Goal: Task Accomplishment & Management: Use online tool/utility

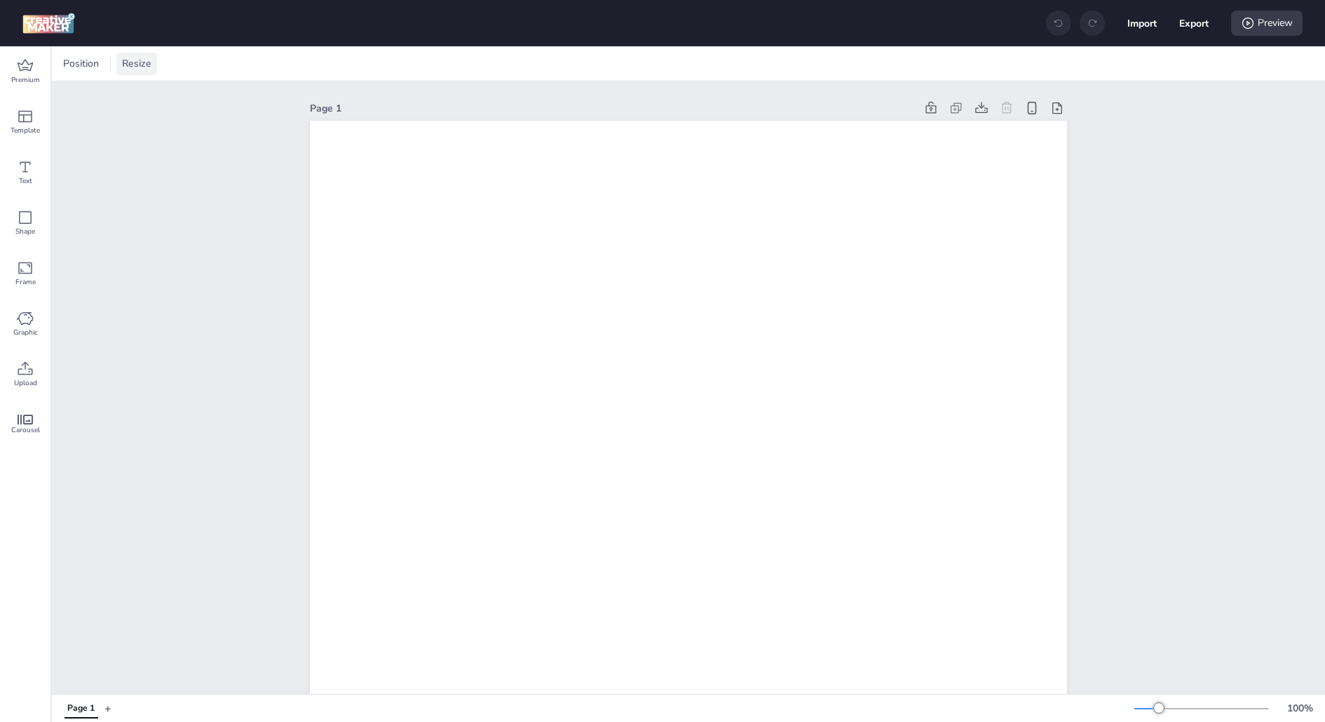
click at [142, 66] on span "Resize" at bounding box center [136, 63] width 35 height 15
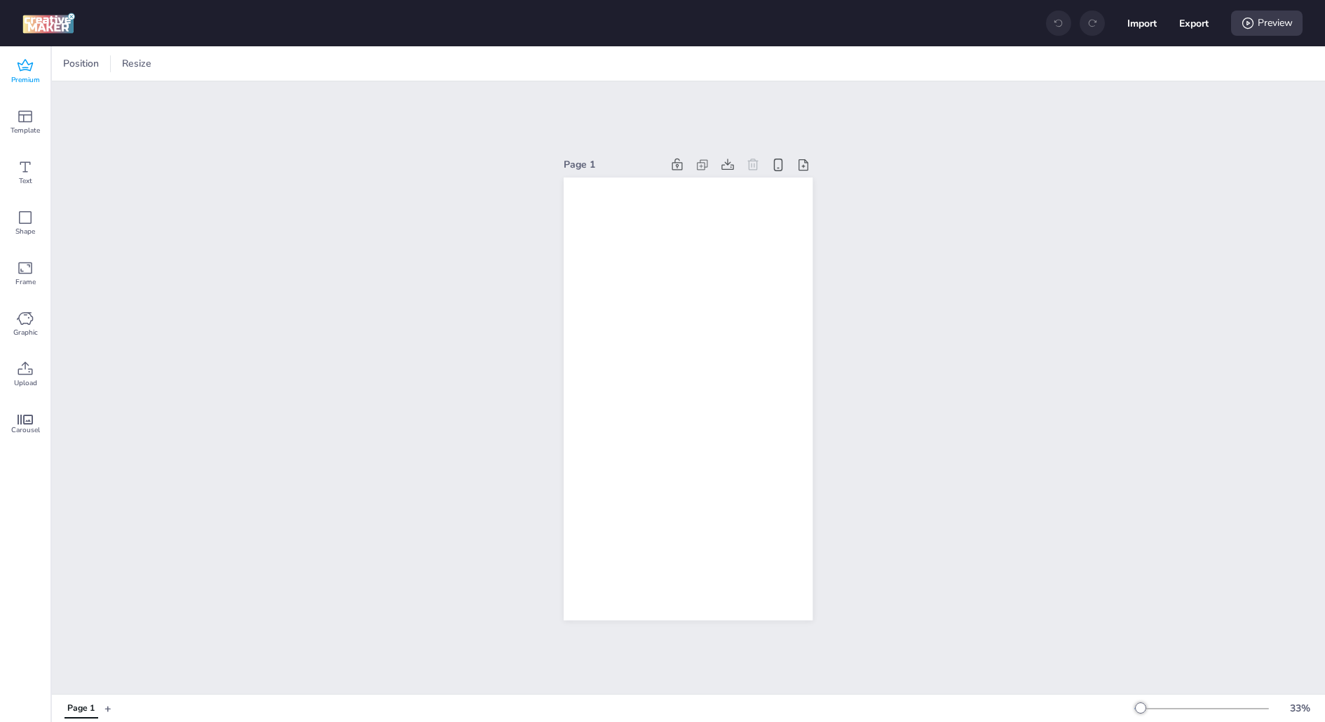
click at [33, 81] on span "Premium" at bounding box center [25, 79] width 29 height 11
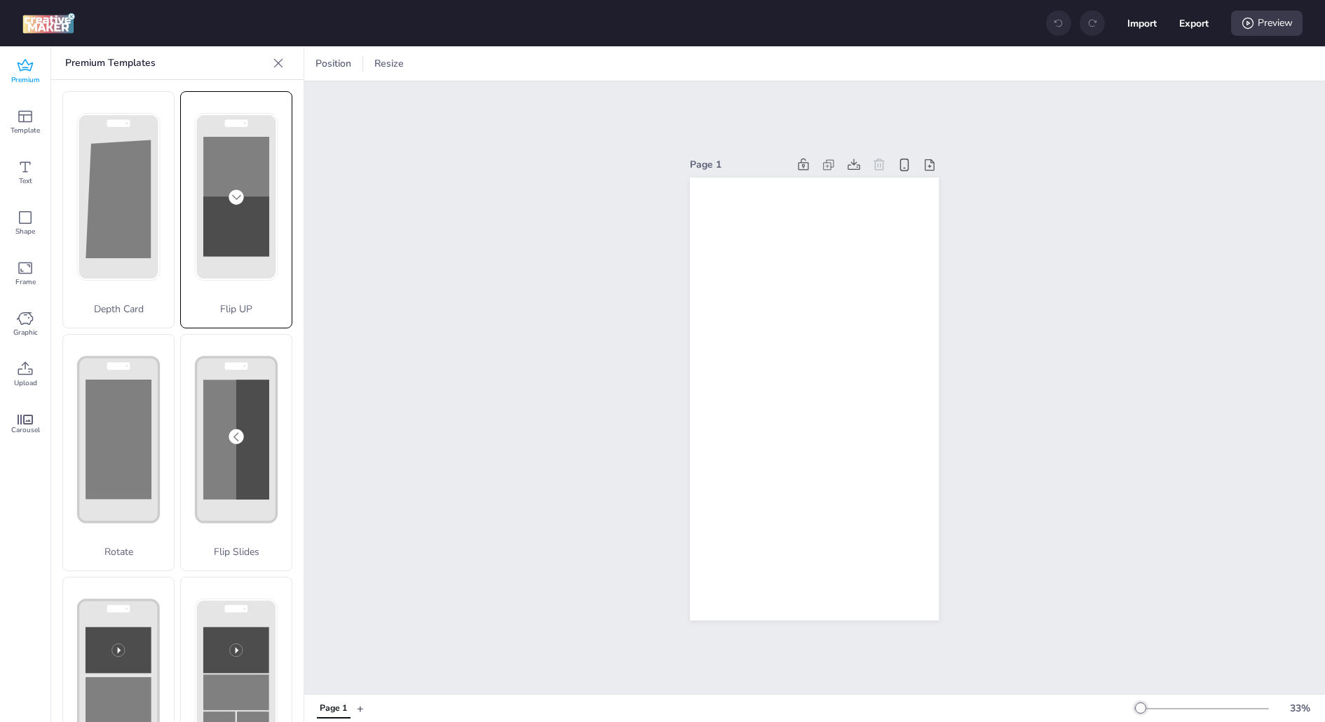
scroll to position [22, 0]
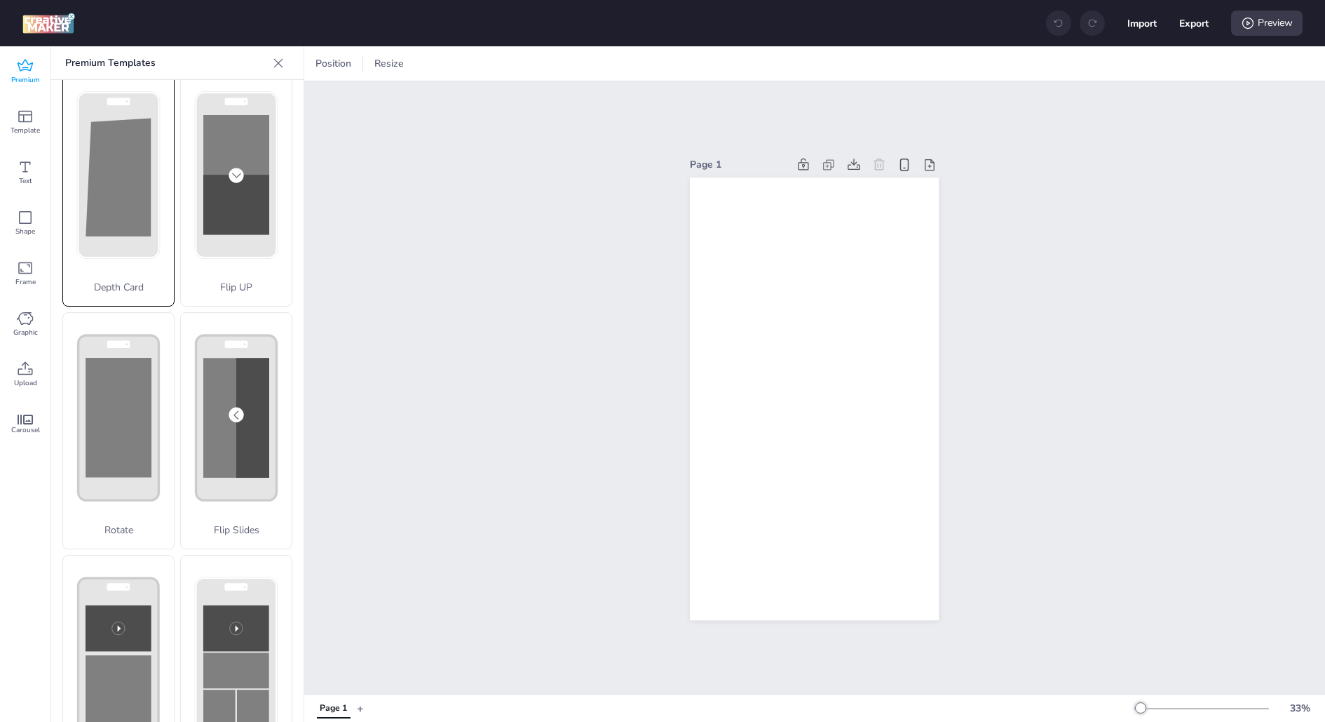
click at [142, 228] on polygon at bounding box center [118, 177] width 65 height 119
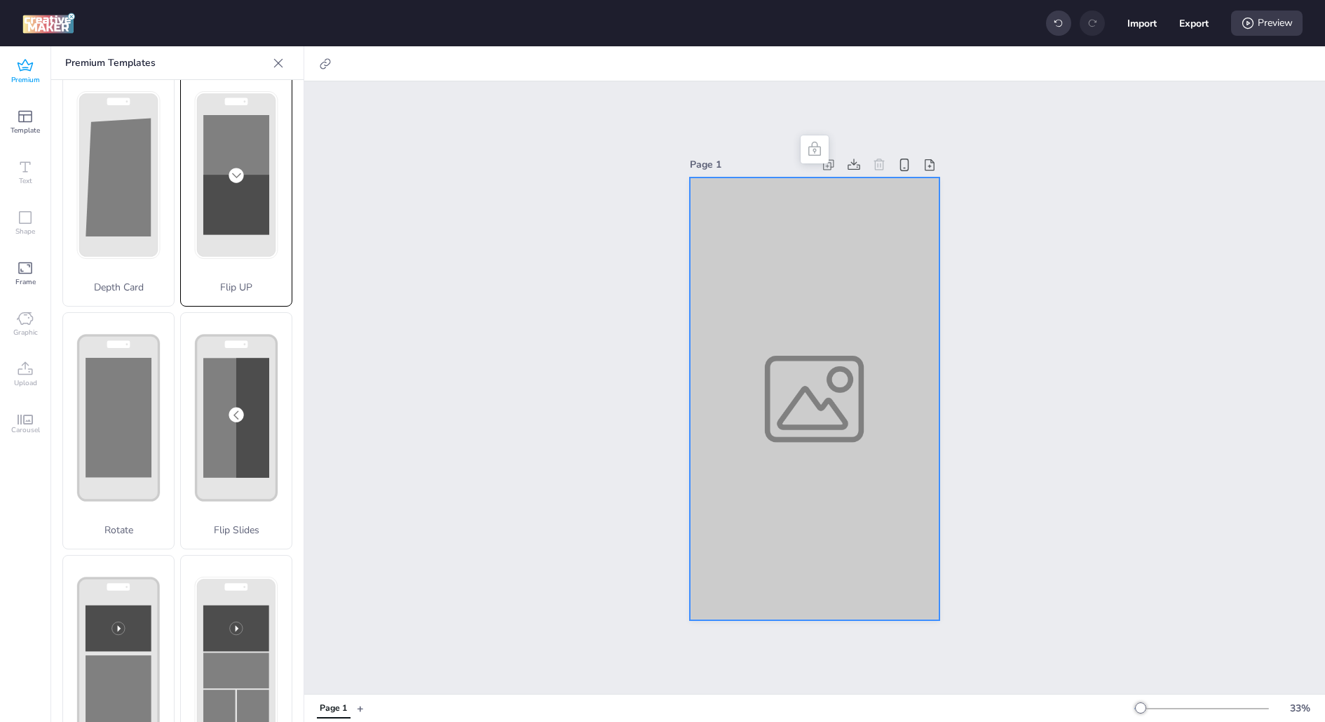
click at [257, 229] on rect at bounding box center [236, 205] width 66 height 60
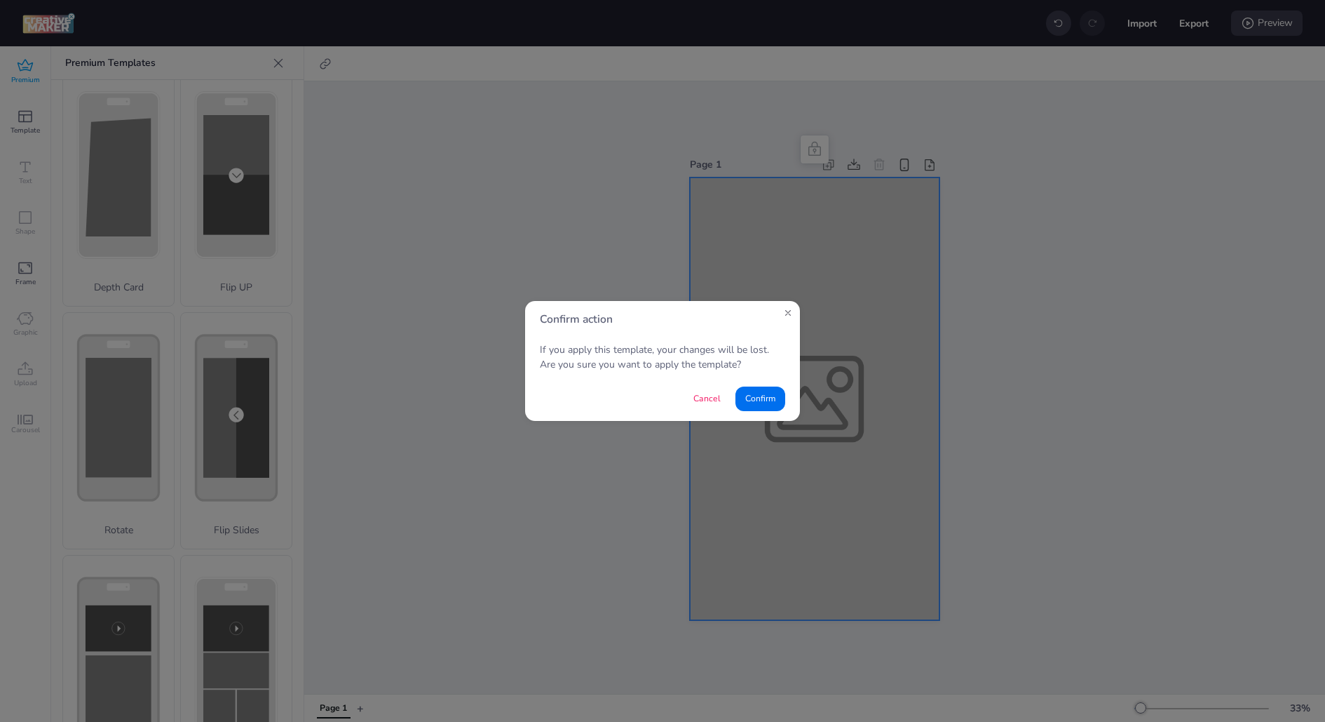
click at [722, 402] on button "Cancel" at bounding box center [707, 398] width 47 height 25
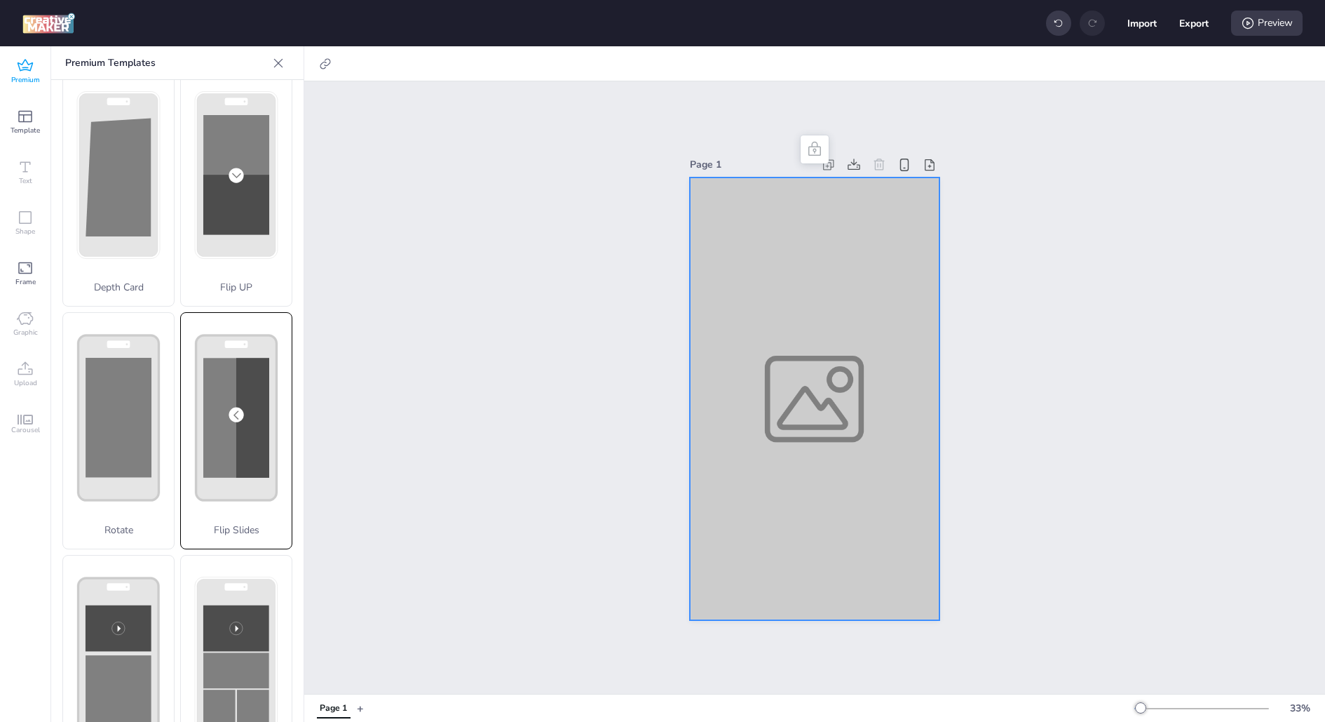
click at [262, 396] on div "Flip Slides" at bounding box center [236, 430] width 112 height 237
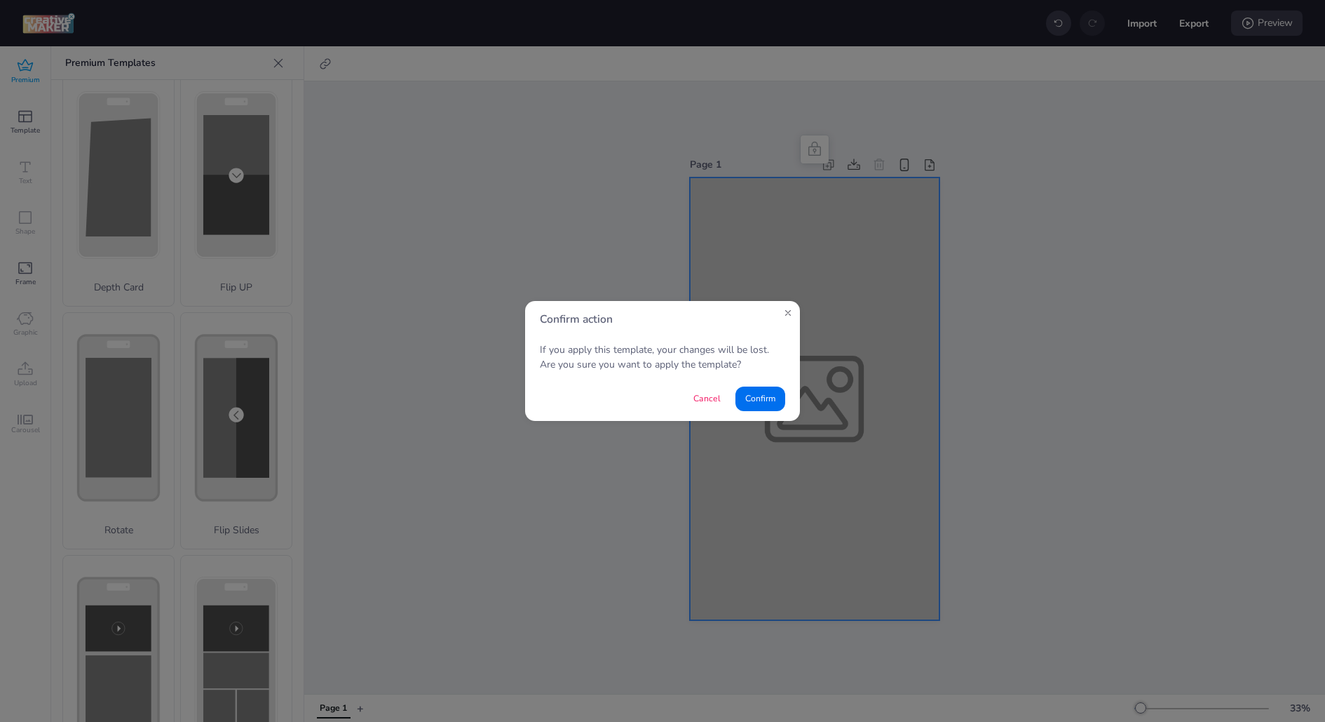
click at [449, 241] on div "Confirm action If you apply this template, your changes will be lost. Are you s…" at bounding box center [662, 361] width 1325 height 722
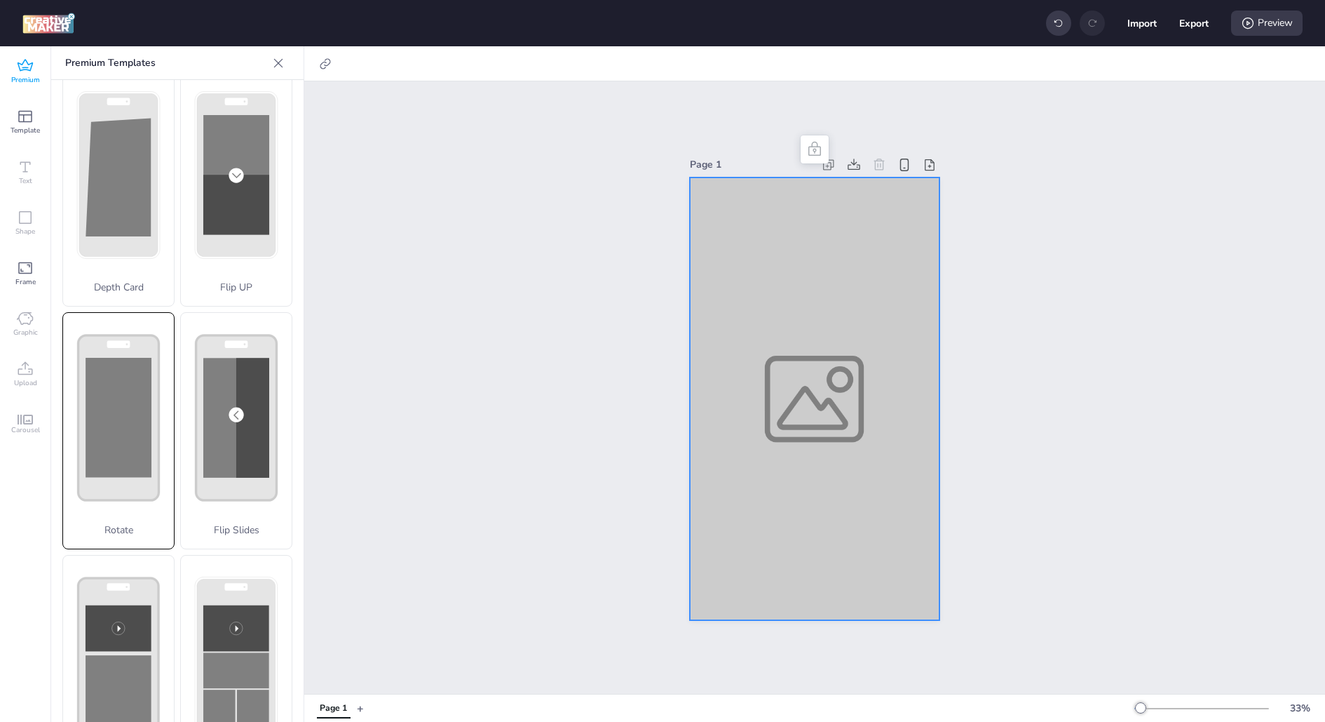
click at [112, 463] on rect at bounding box center [119, 417] width 66 height 119
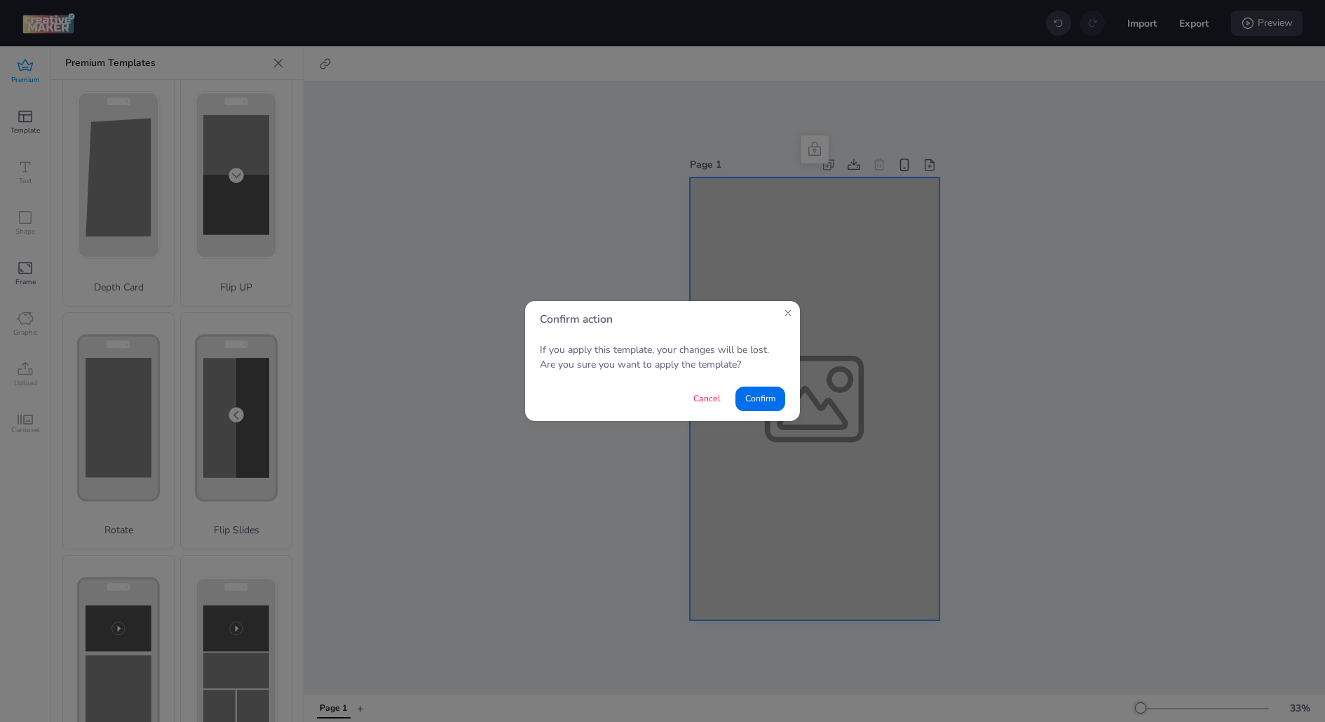
click at [677, 397] on footer "Cancel Confirm" at bounding box center [662, 399] width 275 height 44
click at [707, 397] on button "Cancel" at bounding box center [707, 398] width 47 height 25
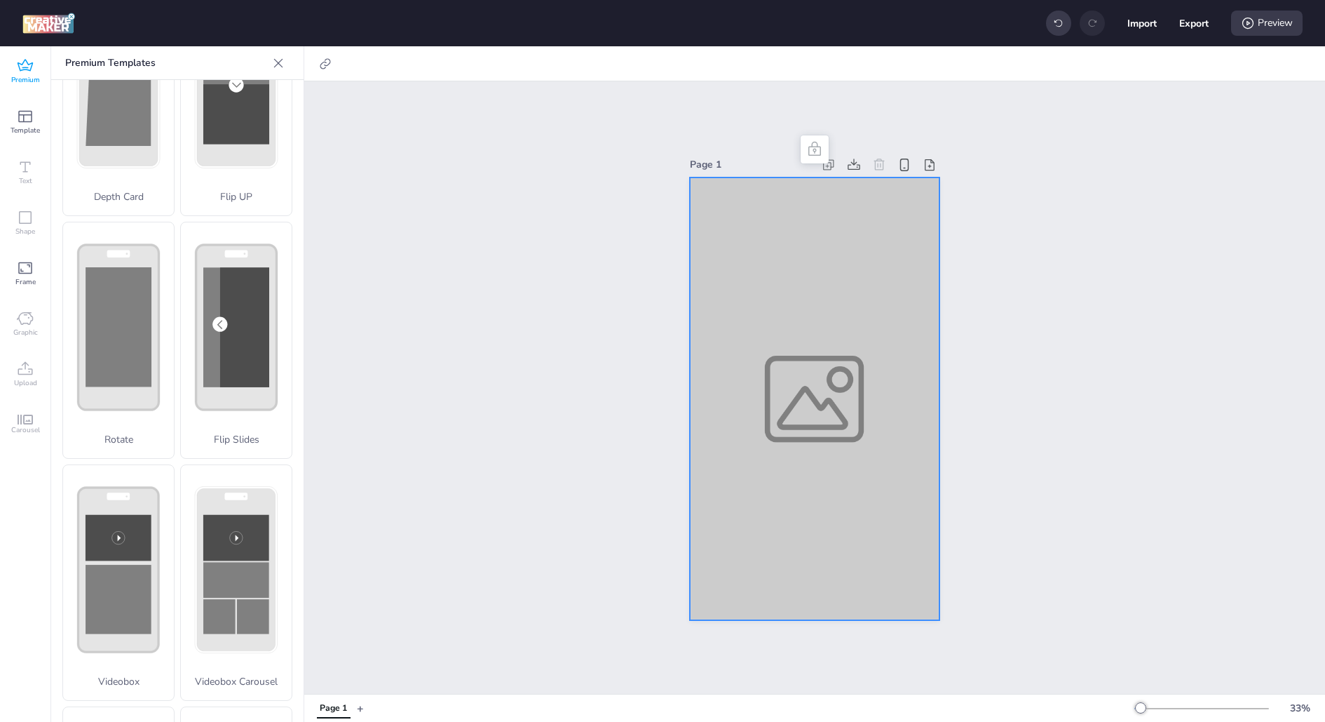
scroll to position [141, 0]
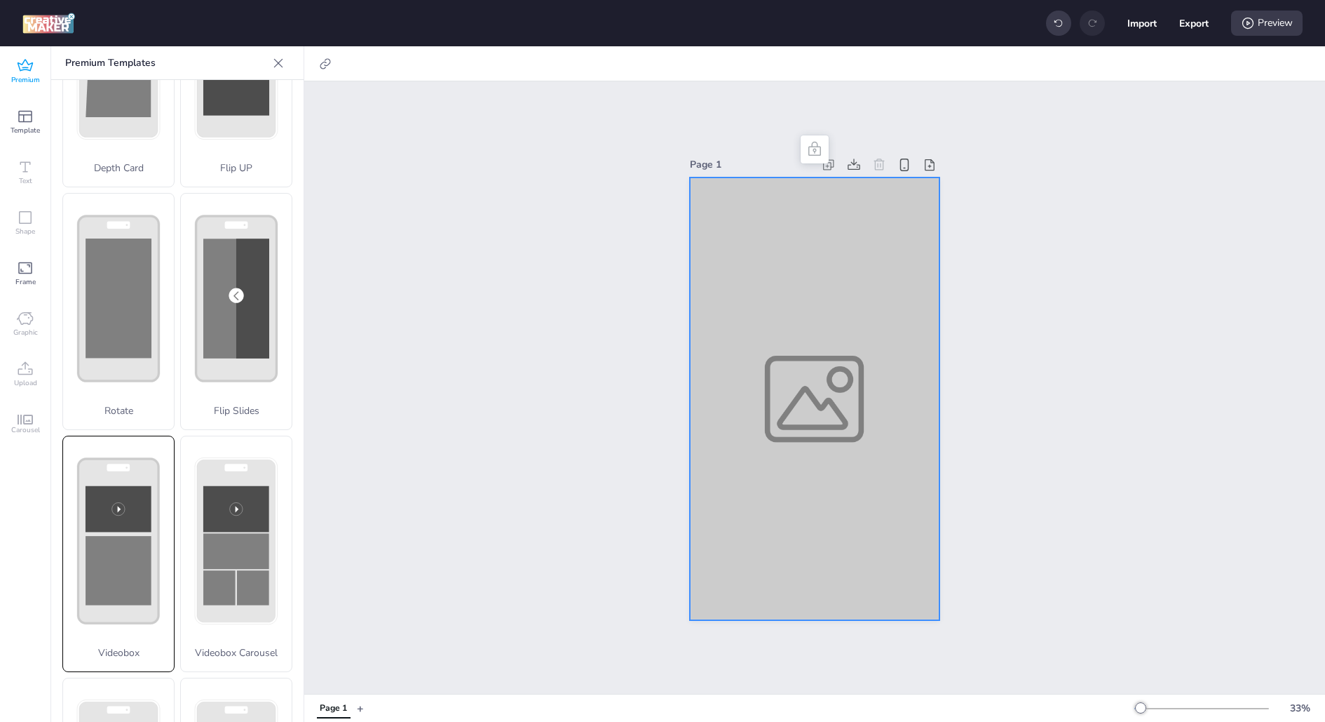
click at [203, 115] on rect at bounding box center [236, 55] width 66 height 119
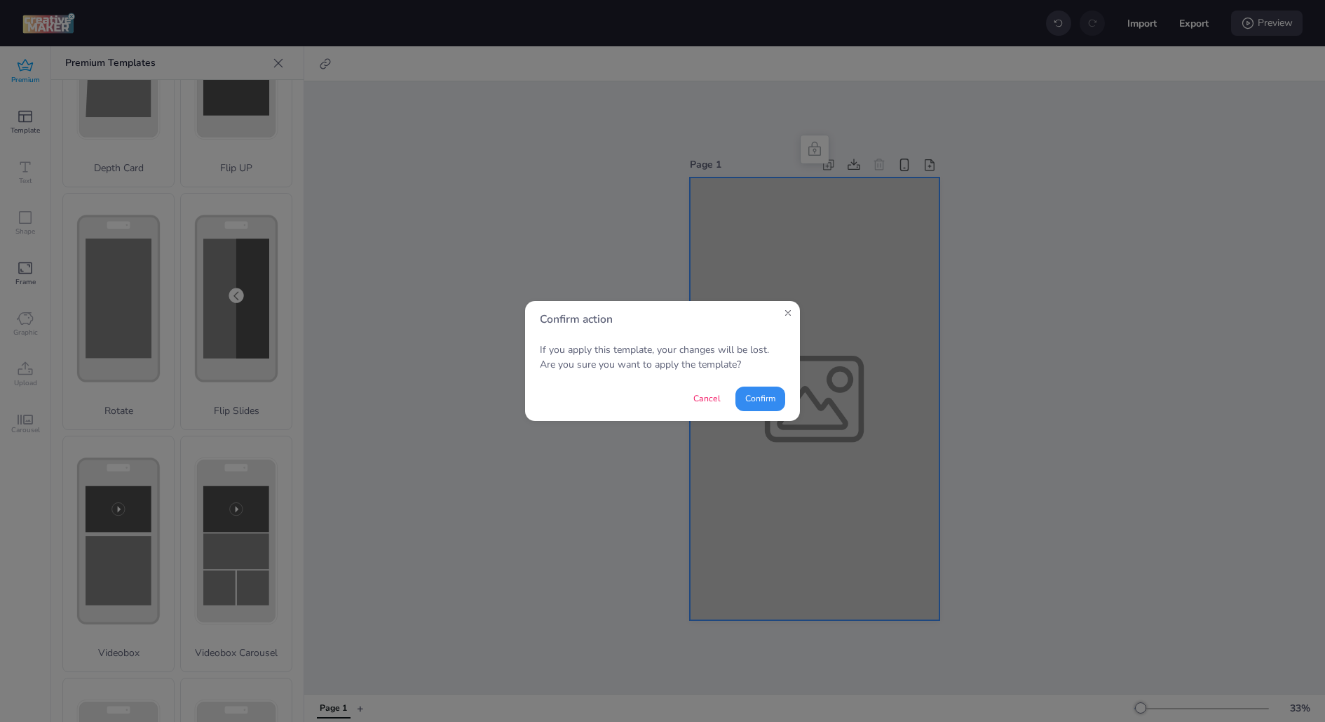
click at [778, 391] on button "Confirm" at bounding box center [761, 398] width 50 height 25
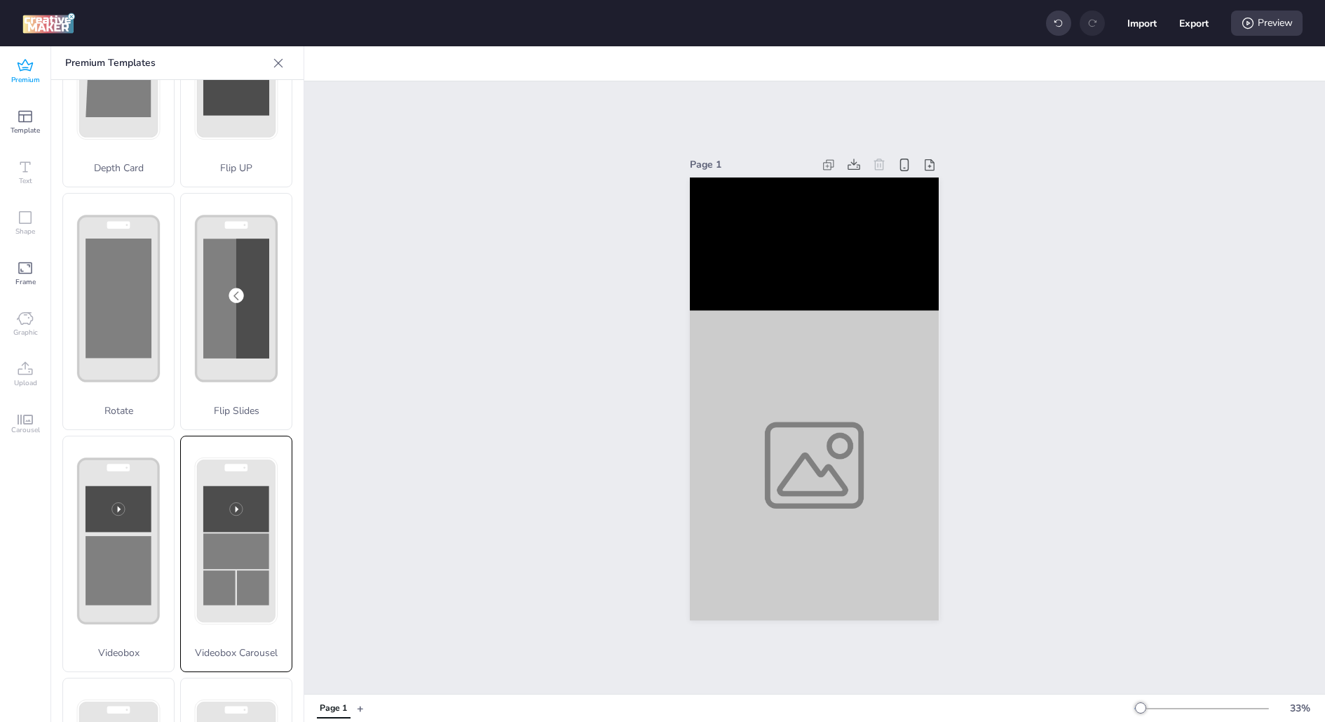
scroll to position [347, 0]
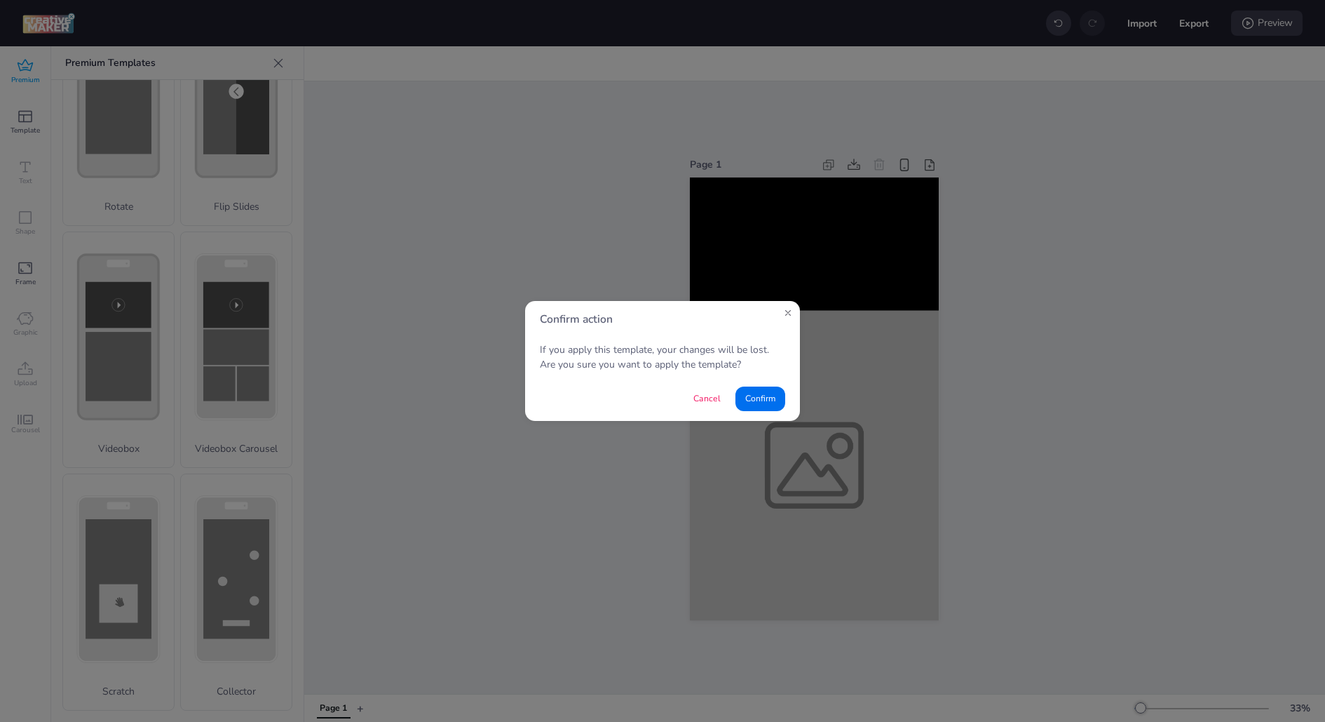
click at [772, 402] on button "Confirm" at bounding box center [761, 398] width 50 height 25
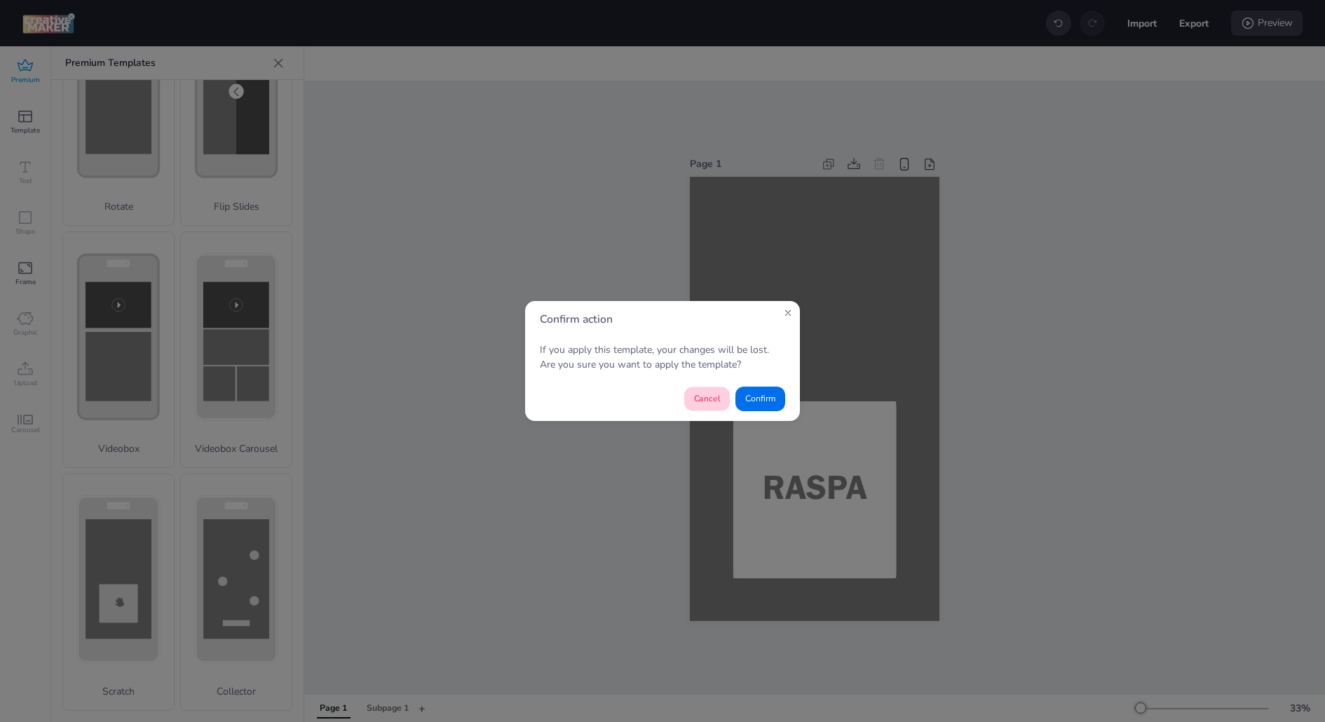
click at [717, 398] on button "Cancel" at bounding box center [707, 399] width 46 height 24
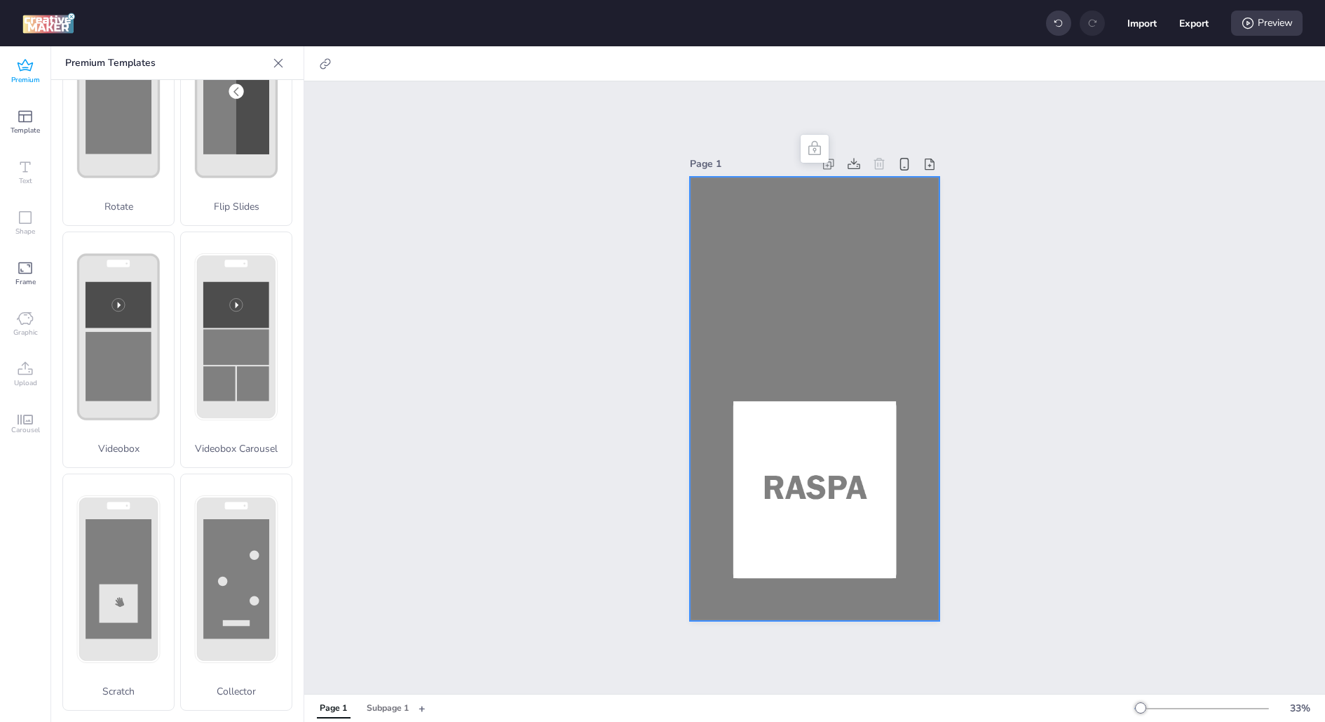
click at [275, 67] on icon at bounding box center [278, 63] width 14 height 14
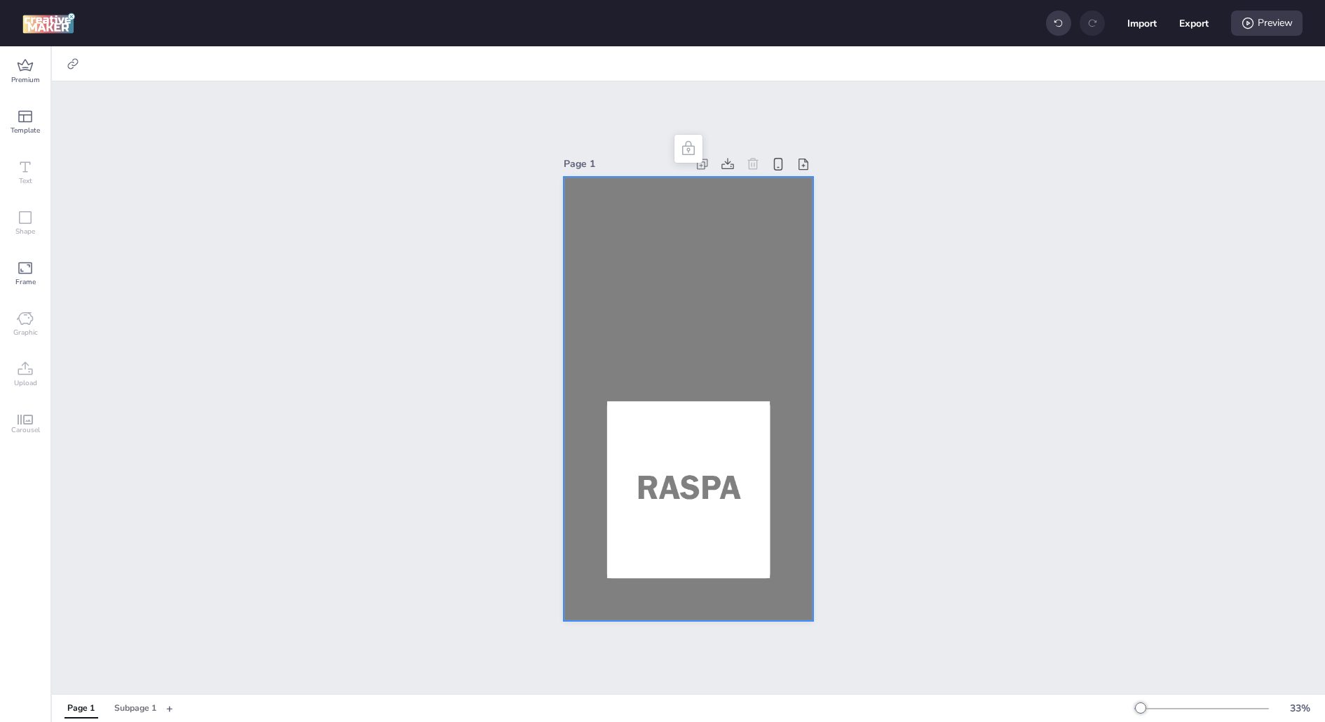
click at [743, 279] on div at bounding box center [689, 399] width 250 height 445
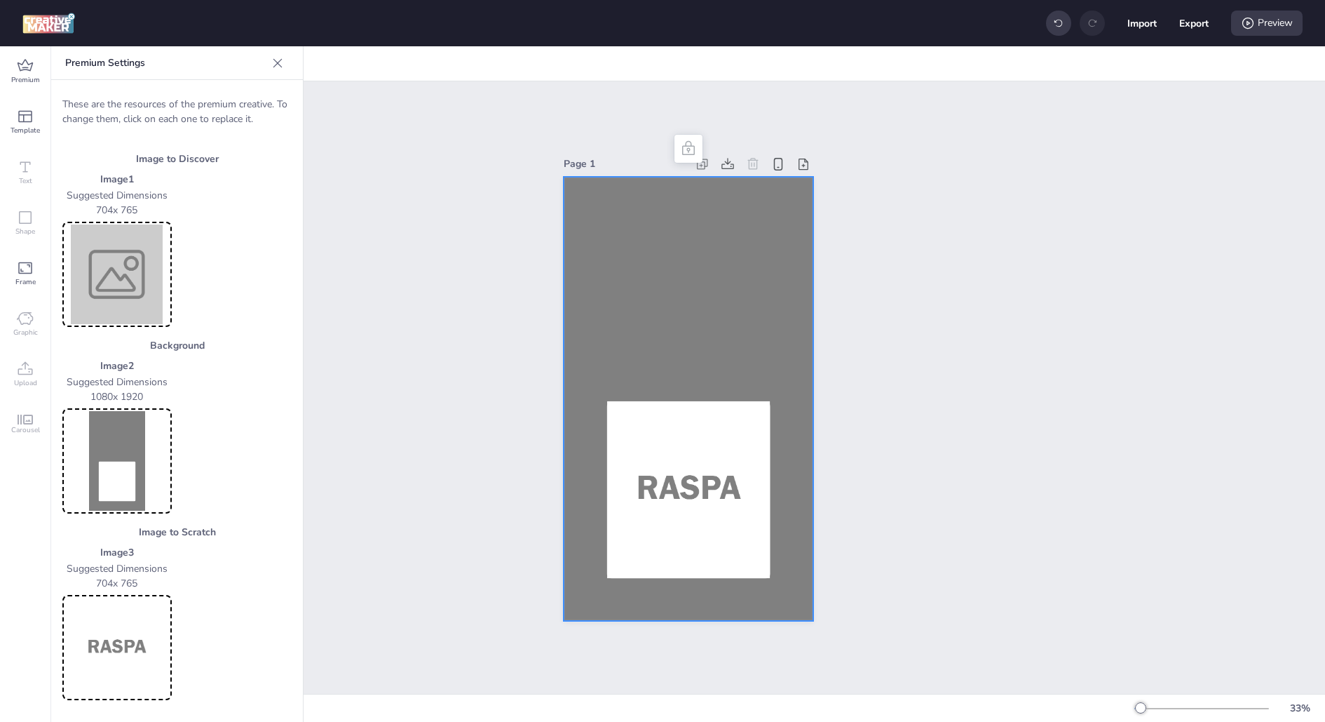
click at [576, 313] on div at bounding box center [689, 399] width 250 height 445
click at [284, 67] on icon at bounding box center [278, 63] width 14 height 14
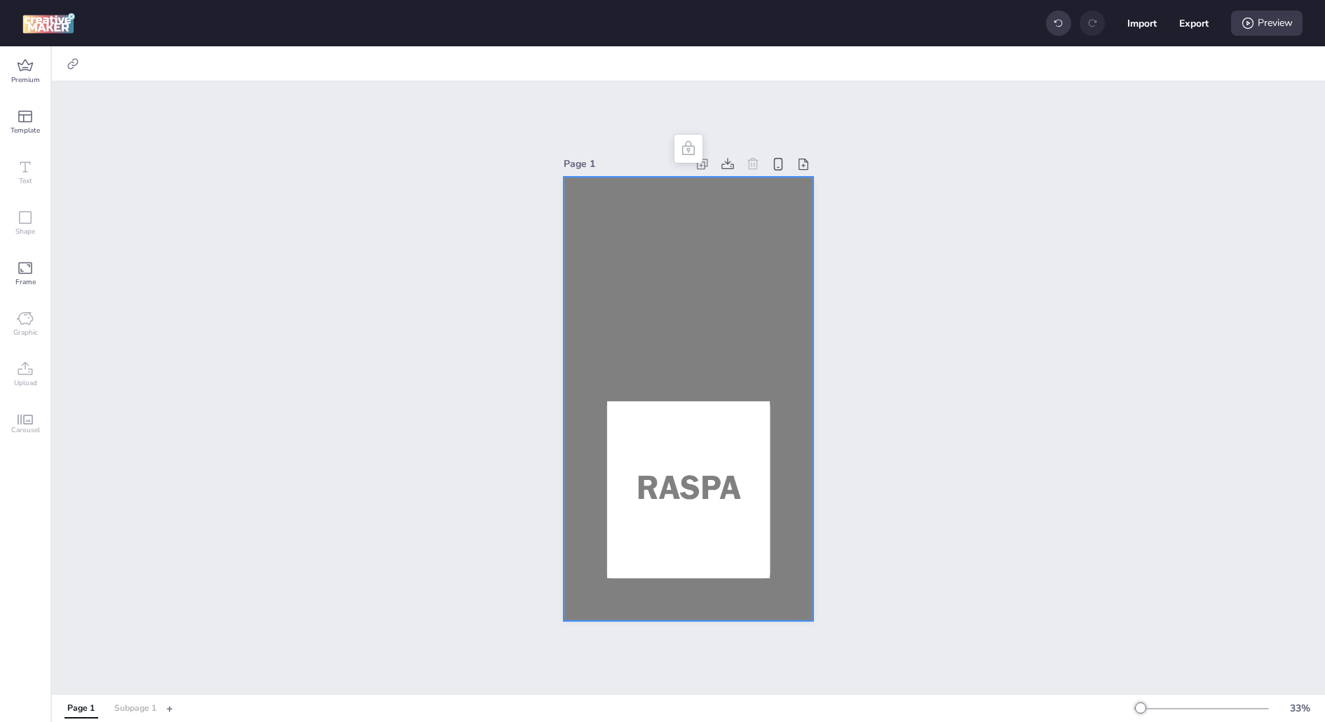
click at [125, 710] on div "Subpage 1" at bounding box center [135, 708] width 42 height 13
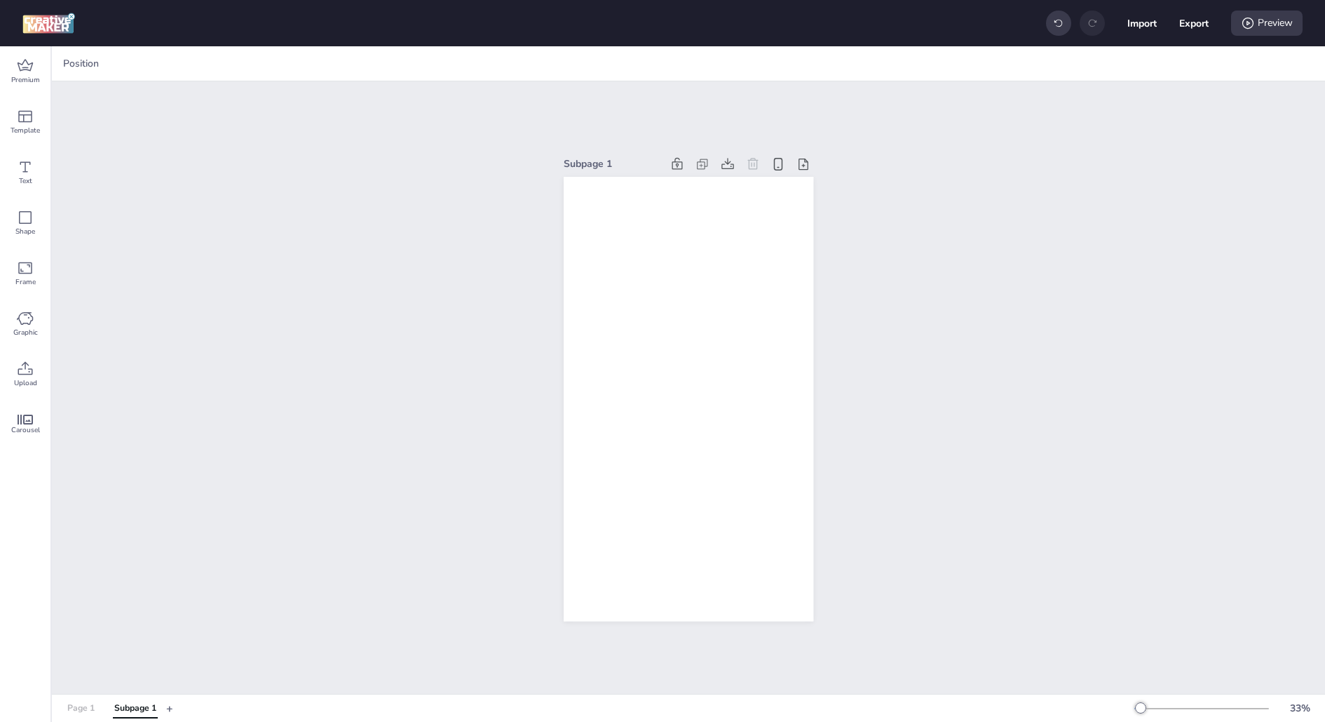
click at [84, 707] on div "Page 1" at bounding box center [80, 708] width 27 height 13
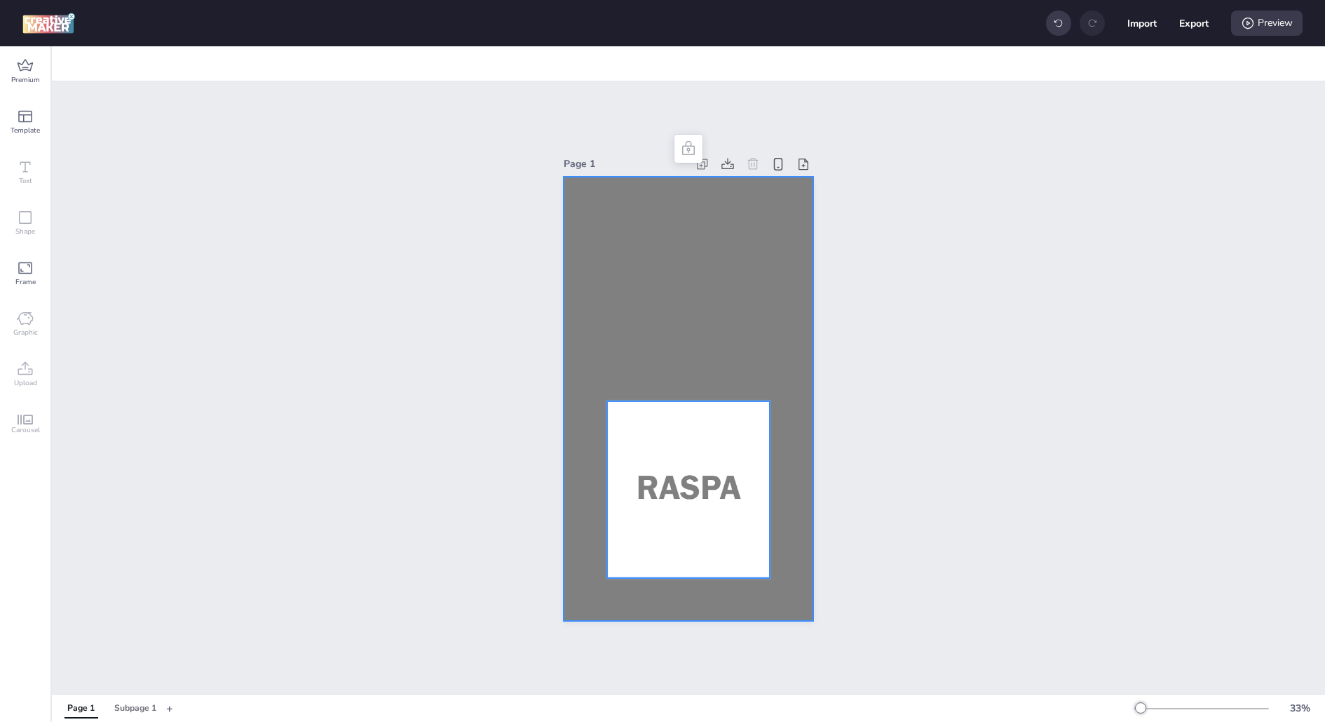
click at [654, 351] on div at bounding box center [689, 399] width 250 height 445
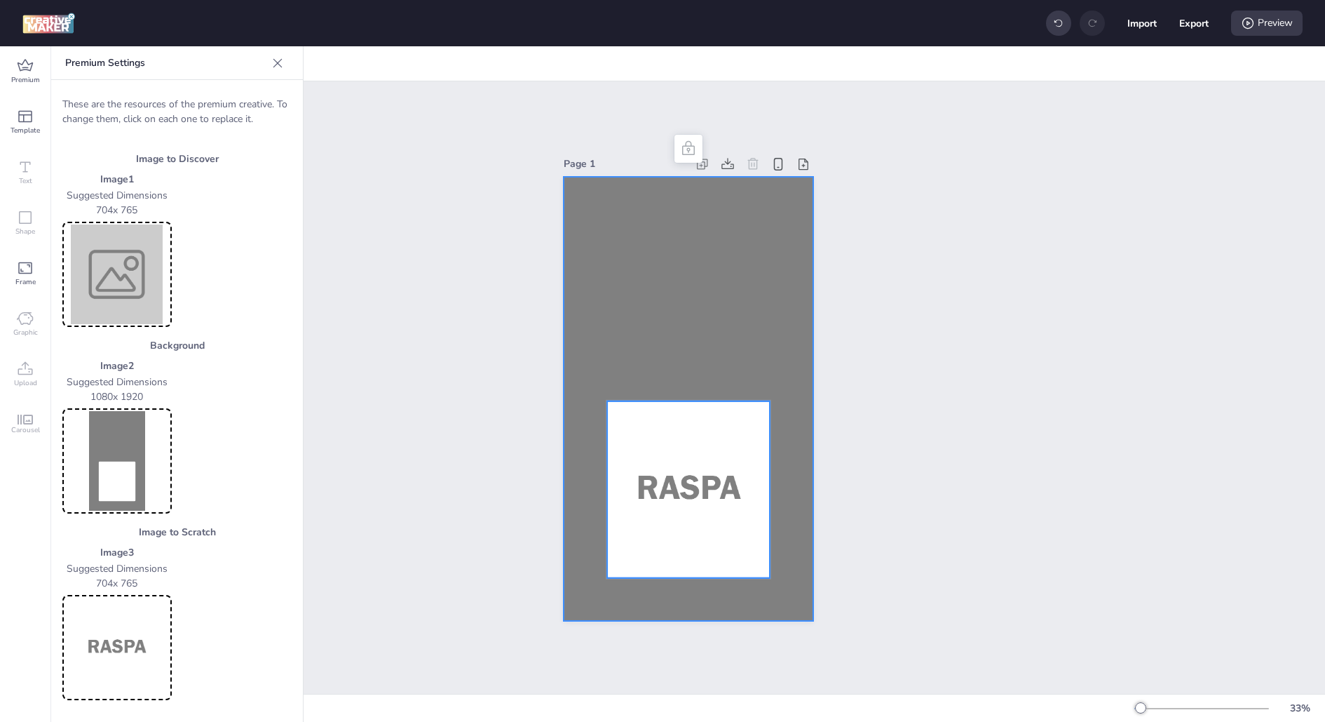
click at [271, 65] on icon at bounding box center [278, 63] width 14 height 14
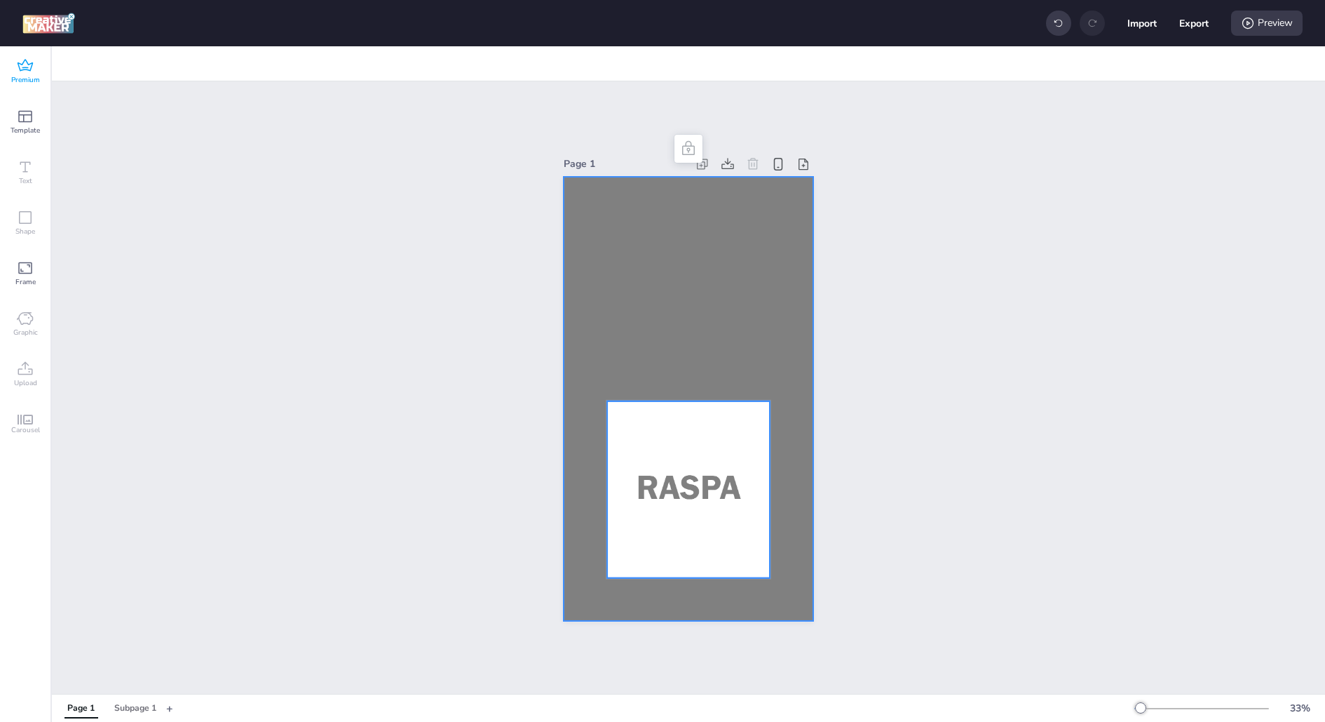
click at [14, 70] on div "Premium" at bounding box center [25, 71] width 50 height 50
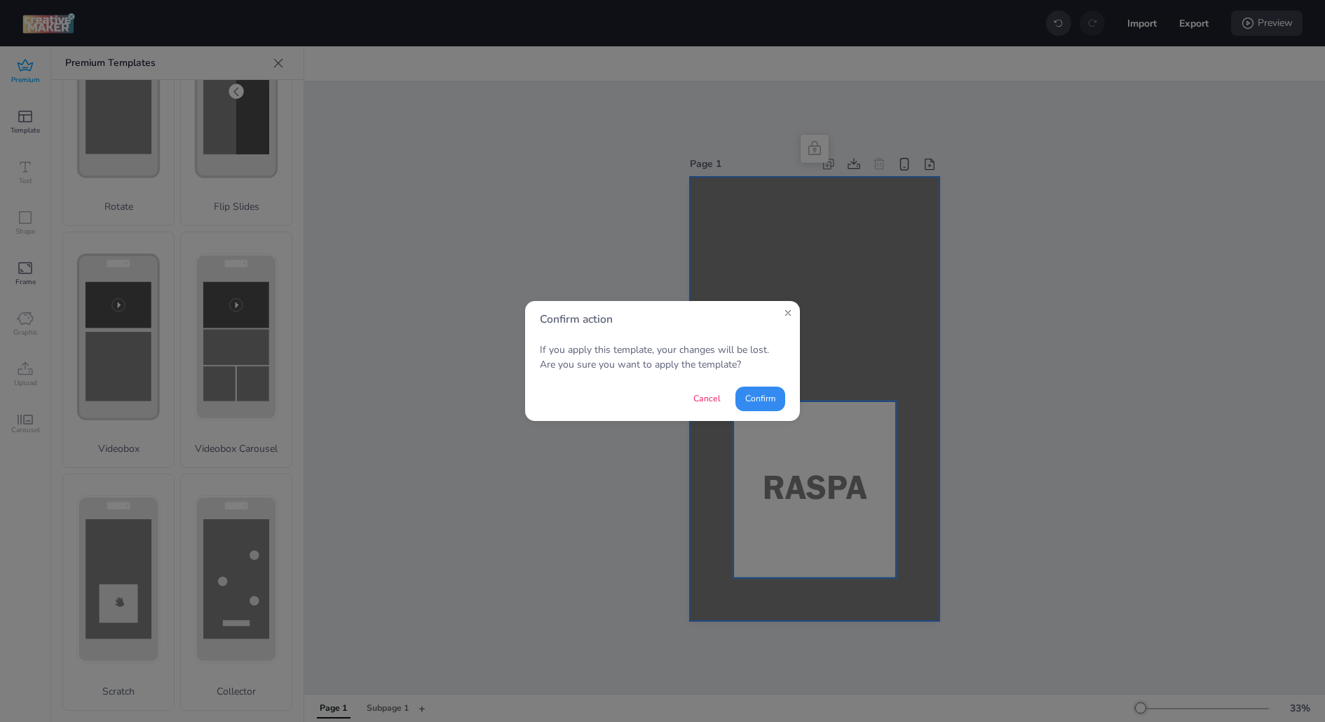
click at [759, 402] on button "Confirm" at bounding box center [761, 398] width 50 height 25
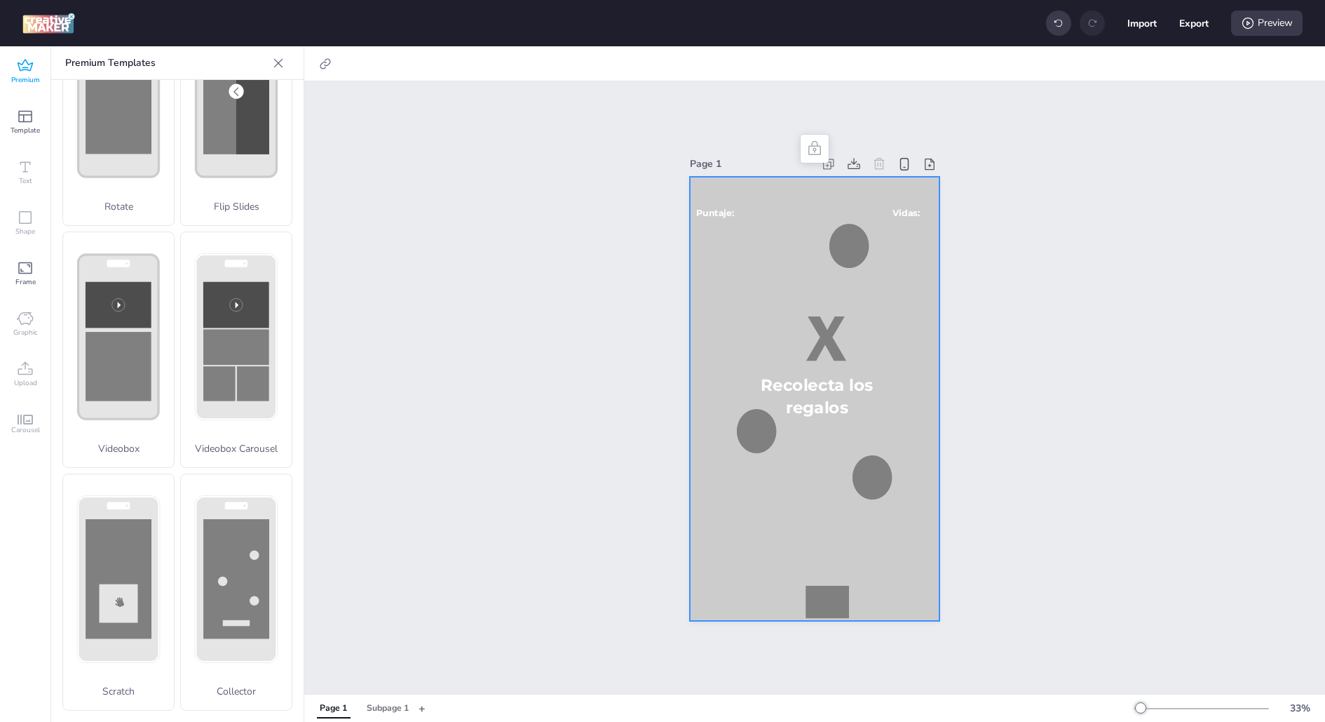
click at [276, 60] on icon at bounding box center [278, 63] width 14 height 14
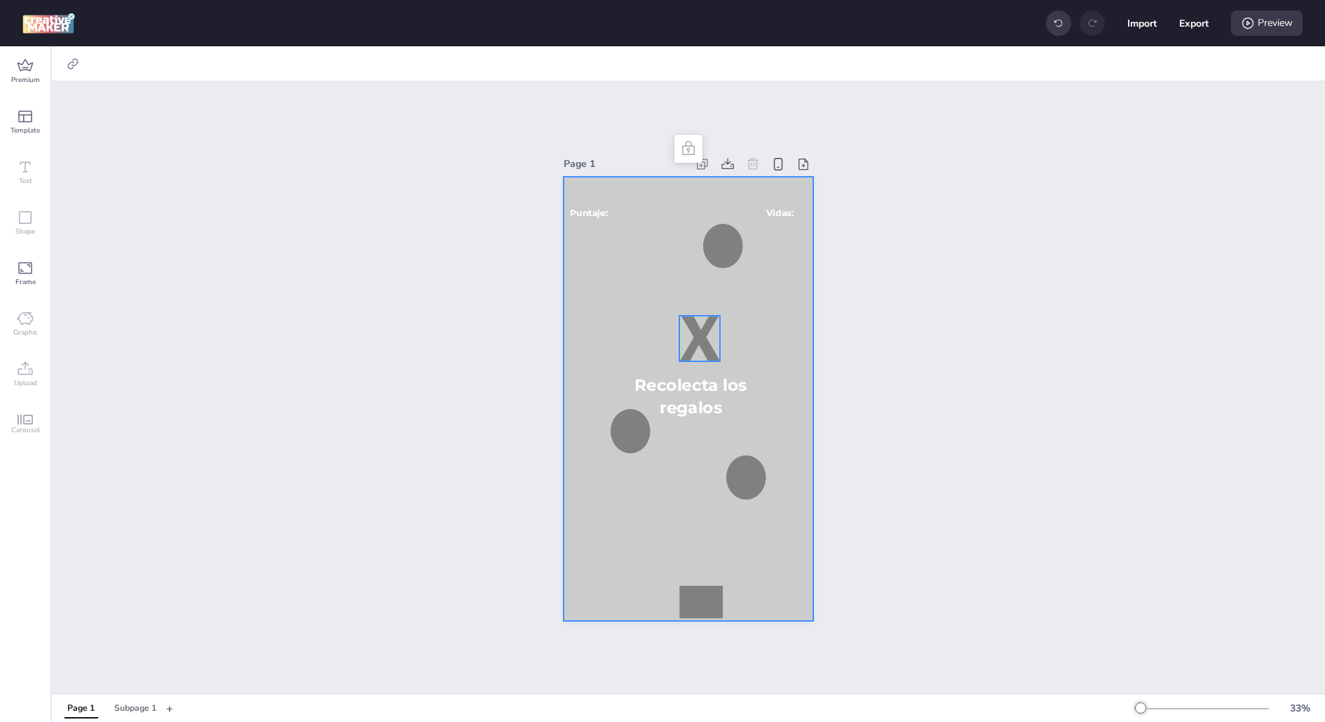
click at [702, 332] on div at bounding box center [700, 339] width 41 height 46
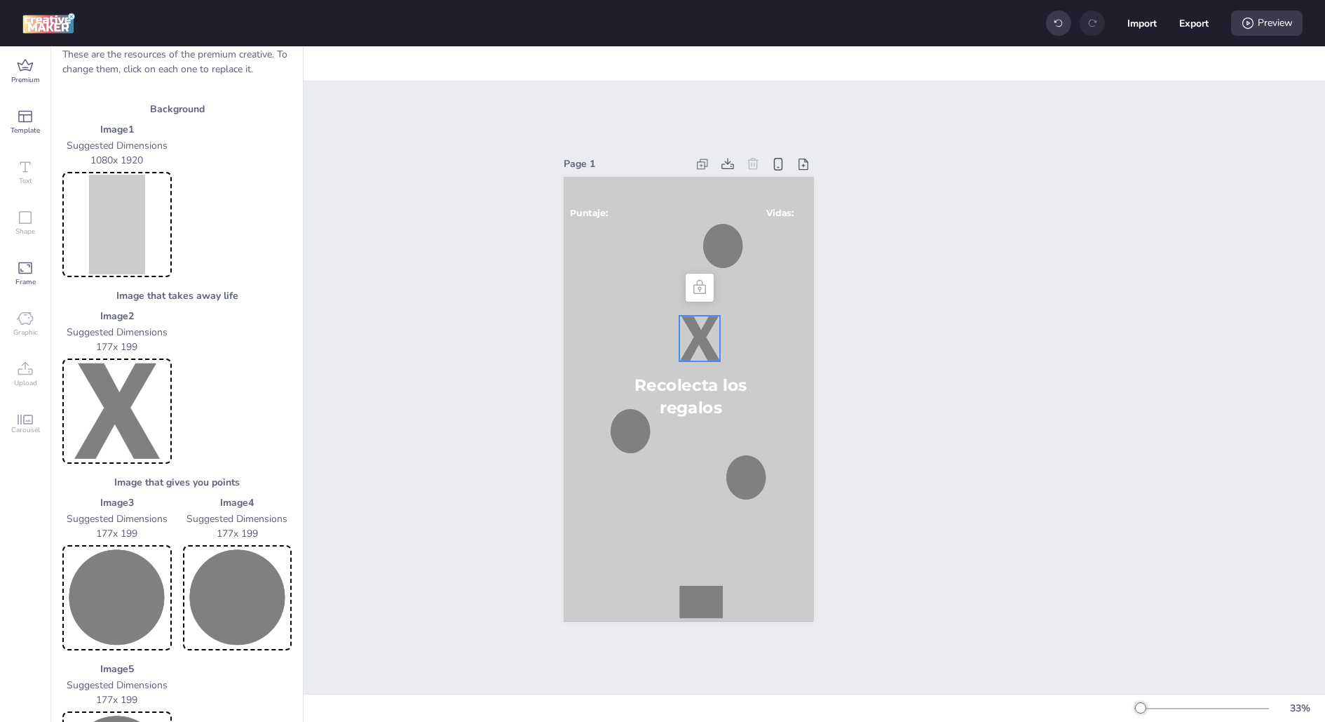
scroll to position [58, 0]
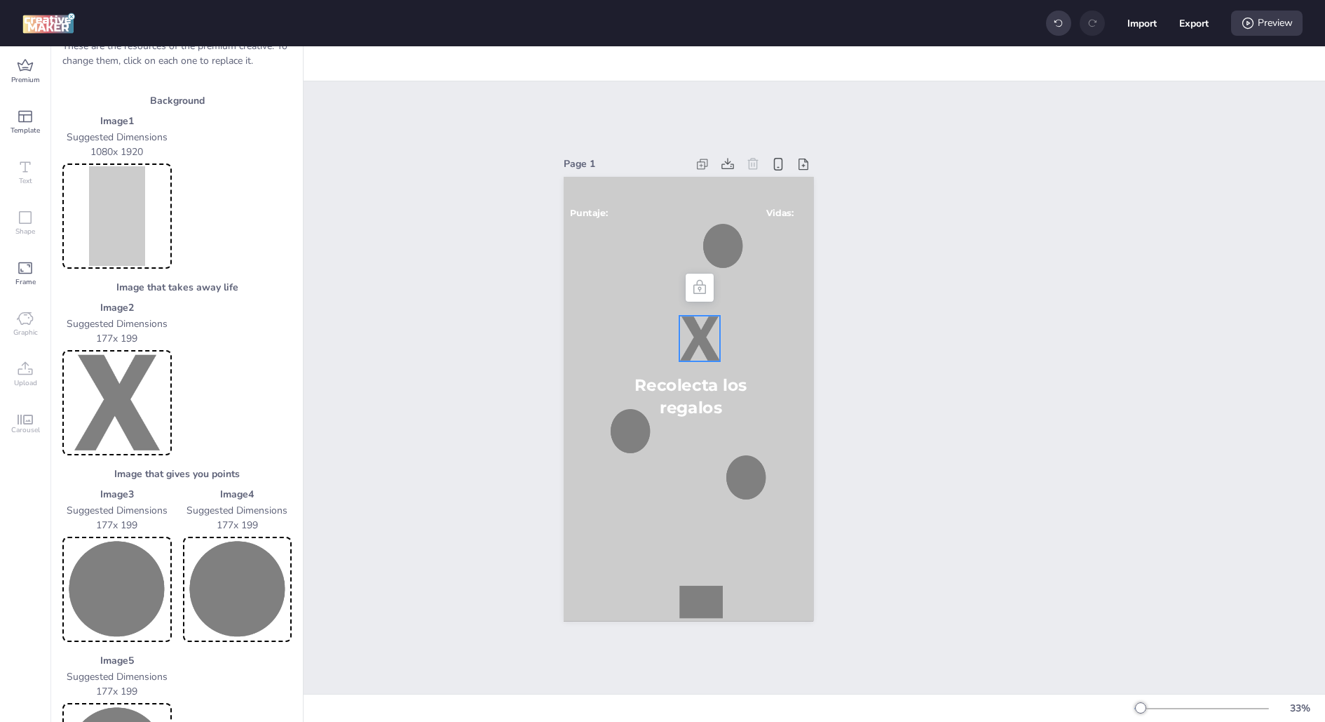
click at [123, 287] on h3 "Image that takes away life" at bounding box center [176, 287] width 229 height 15
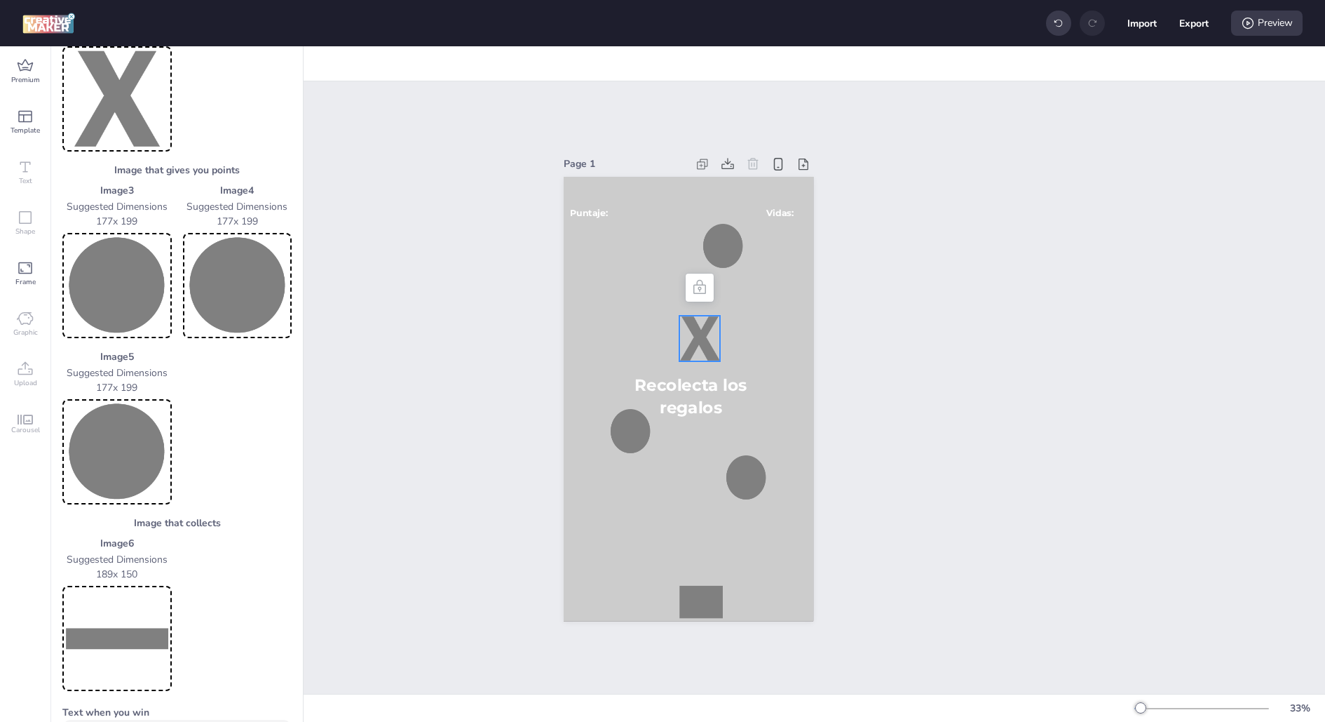
scroll to position [370, 0]
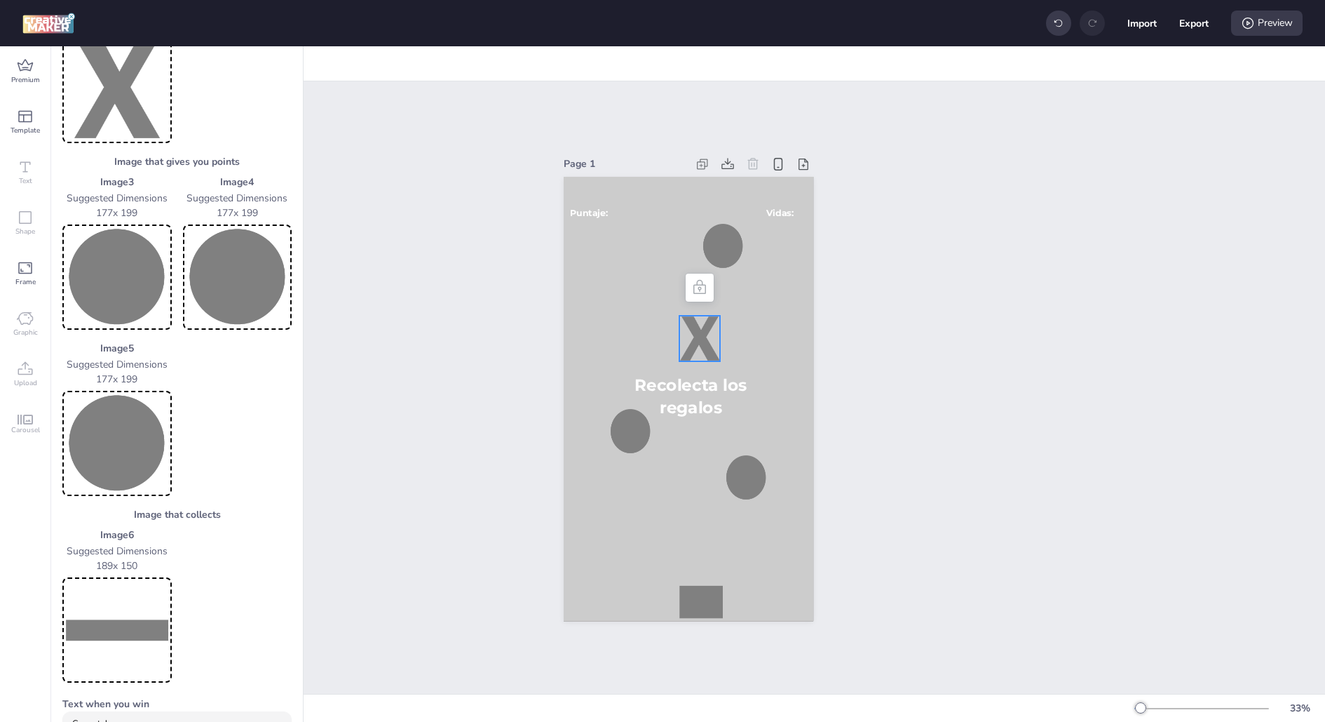
click at [348, 347] on div "Page 1 ¡Ganaste! ¡Perdiste! Puntaje: Vidas: Recolecta los regalos" at bounding box center [688, 387] width 1273 height 612
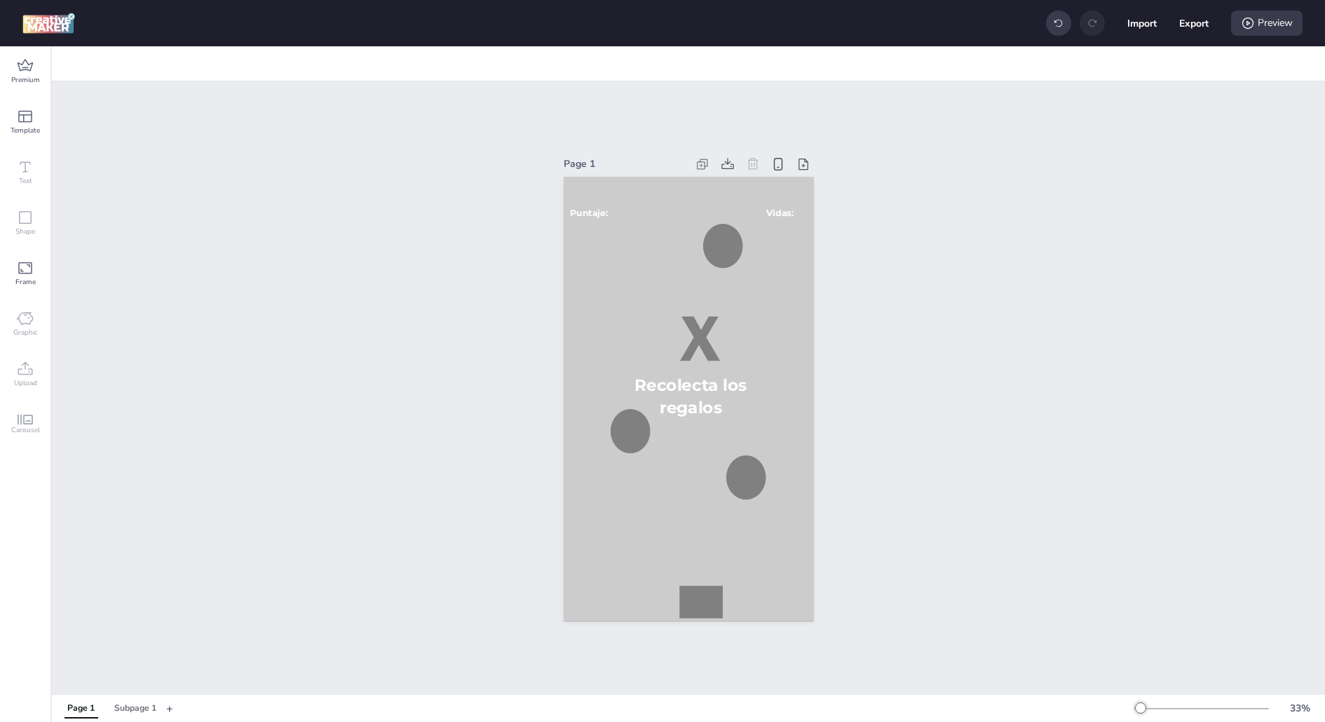
click at [674, 310] on div at bounding box center [689, 399] width 250 height 445
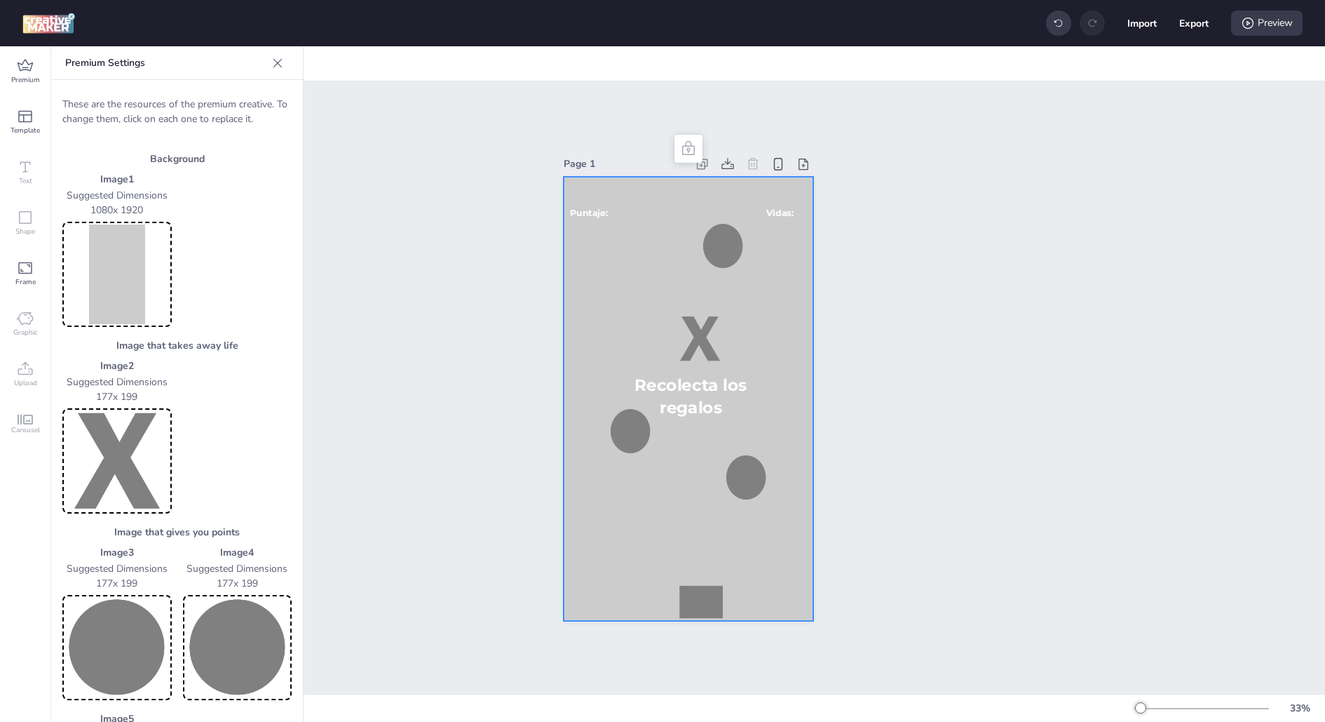
click at [284, 55] on div at bounding box center [277, 63] width 22 height 22
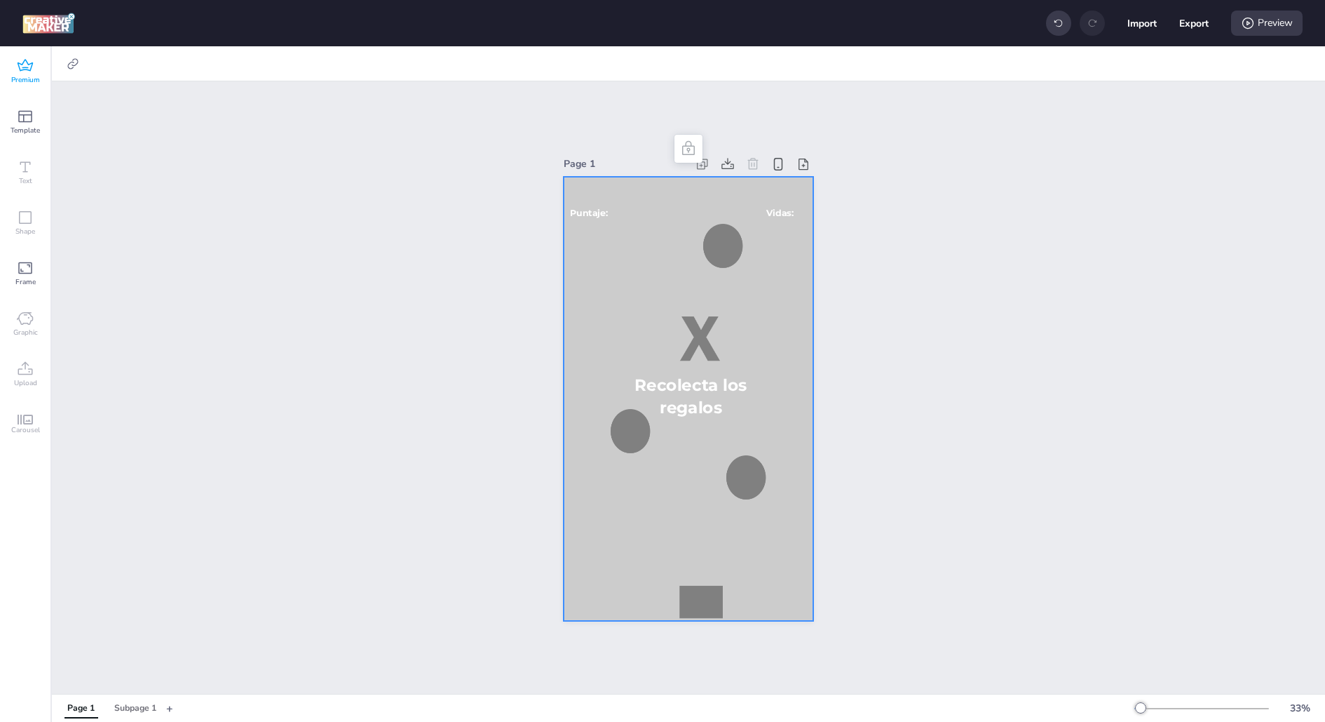
click at [29, 63] on icon at bounding box center [25, 66] width 17 height 17
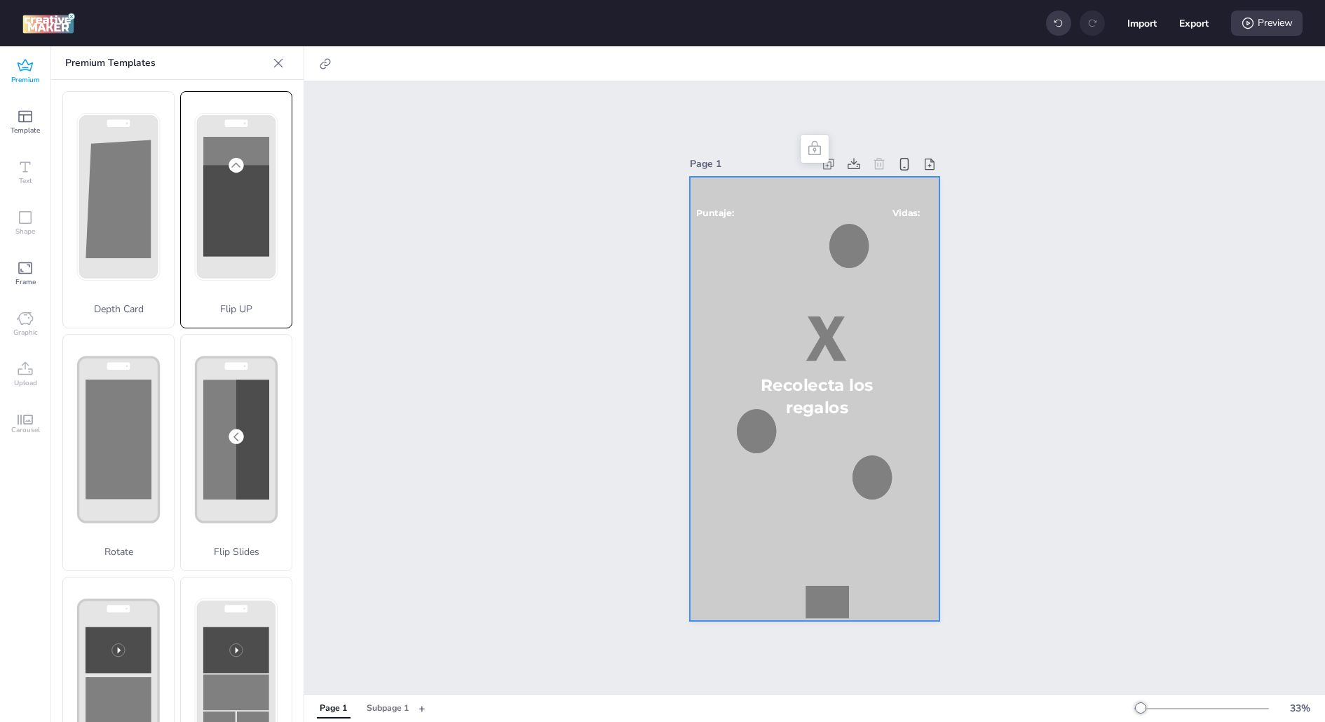
scroll to position [347, 0]
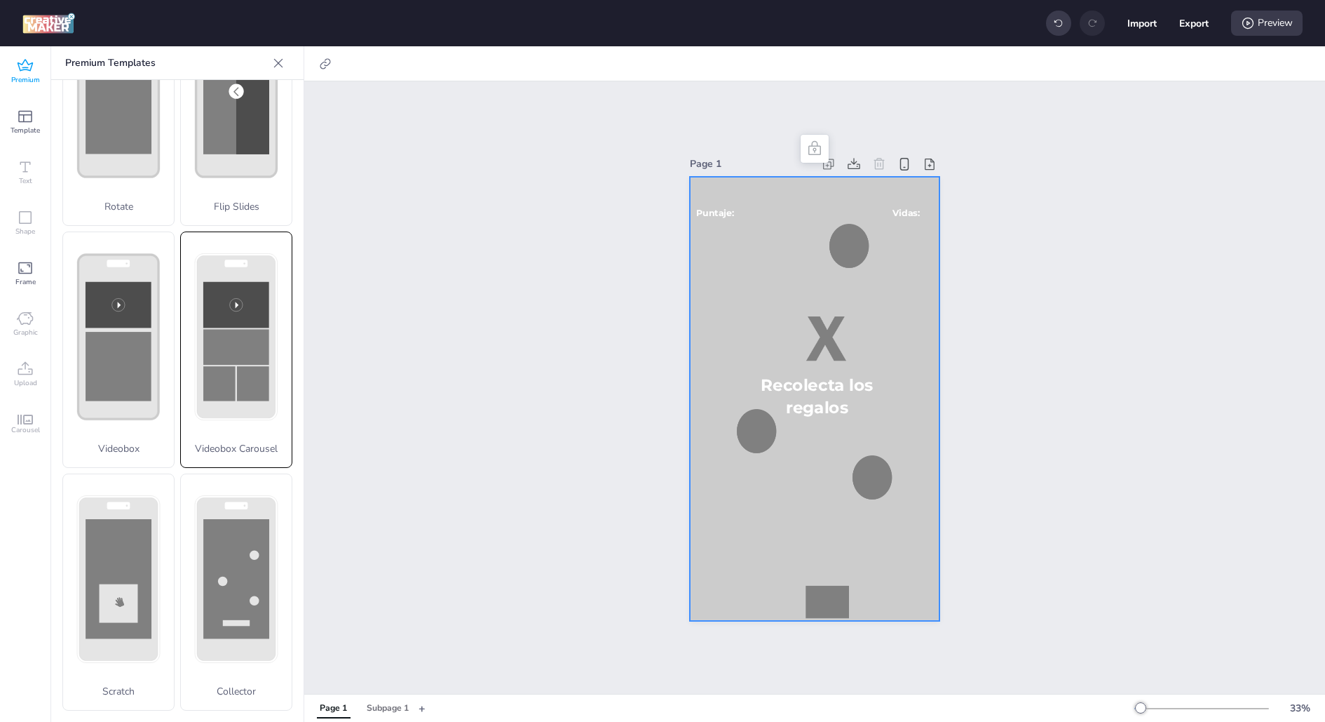
click at [244, 292] on rect at bounding box center [236, 305] width 66 height 46
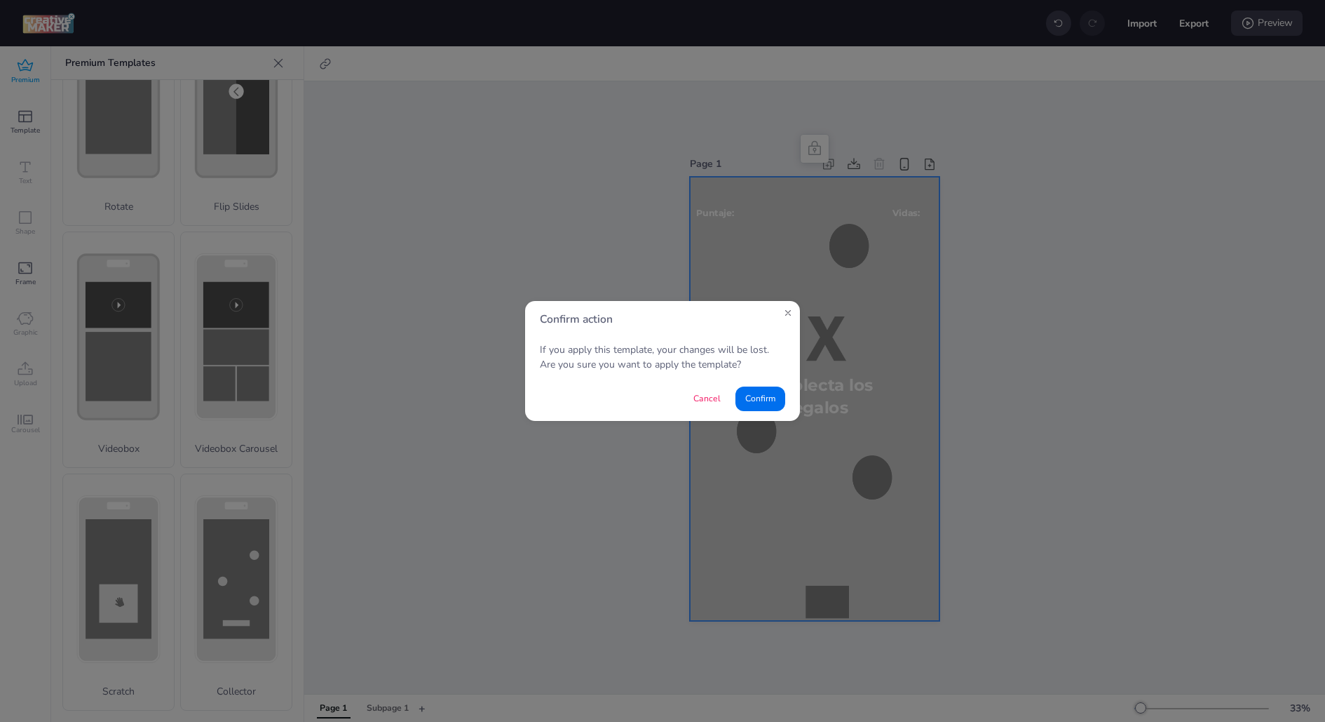
click at [766, 405] on button "Confirm" at bounding box center [761, 398] width 50 height 25
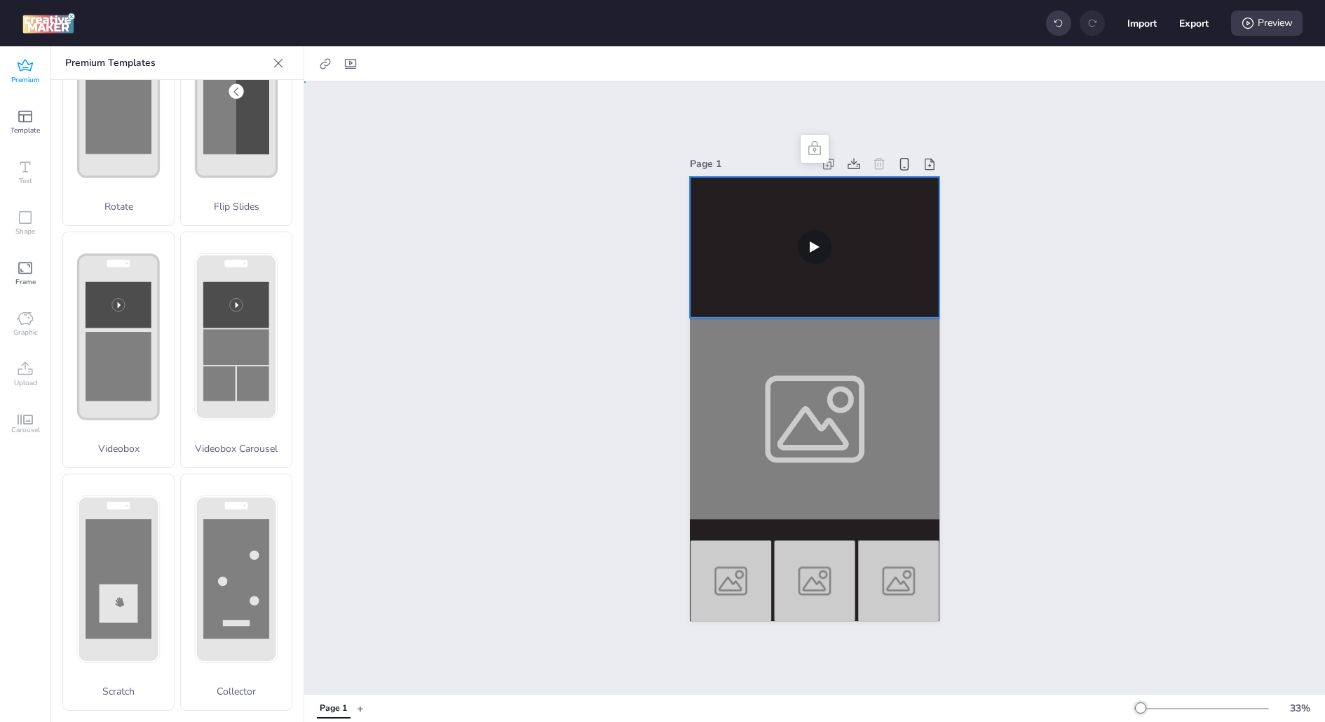
click at [766, 280] on video at bounding box center [815, 247] width 250 height 141
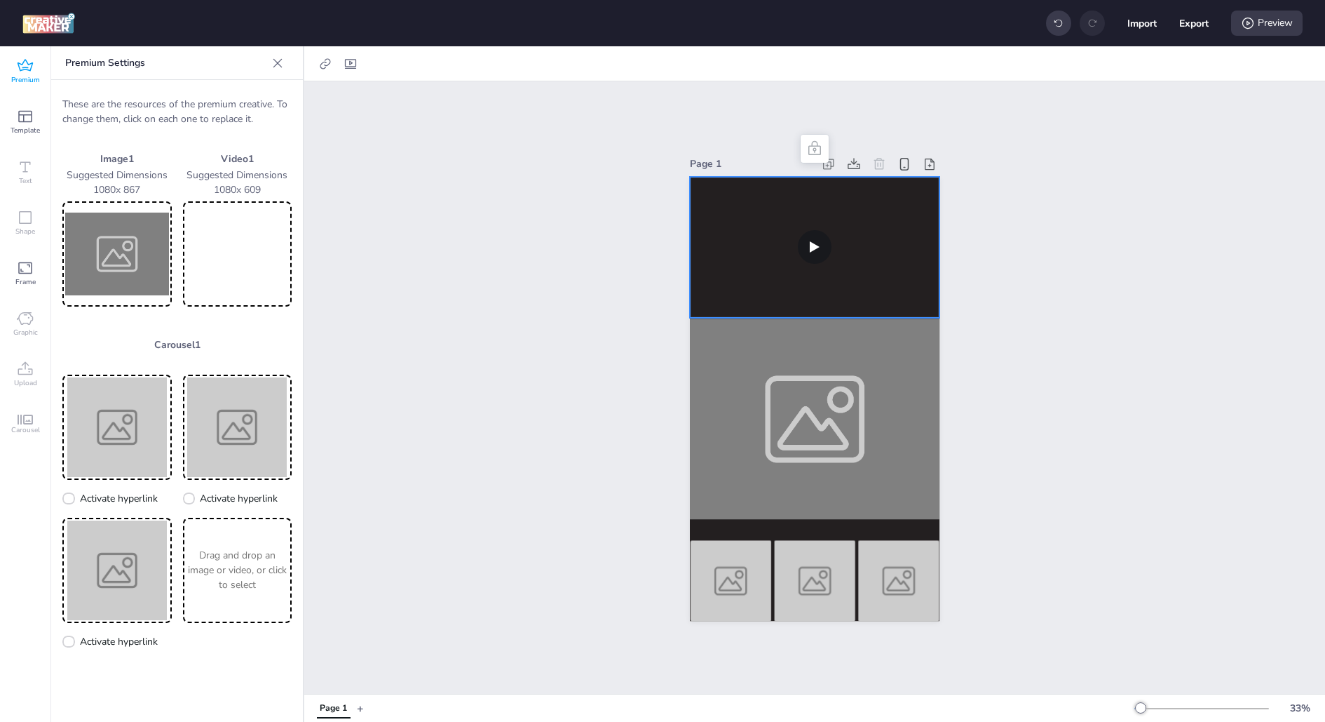
click at [144, 252] on img at bounding box center [117, 254] width 104 height 100
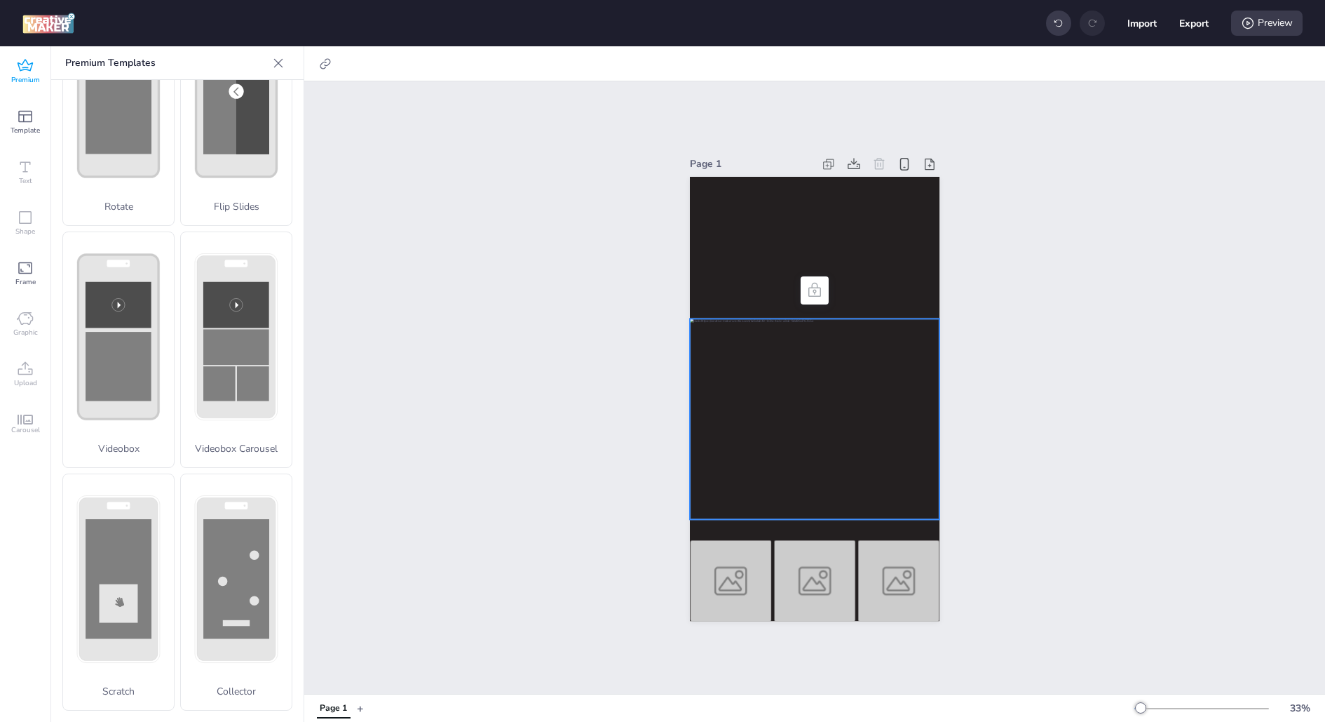
click at [273, 65] on icon at bounding box center [278, 63] width 14 height 14
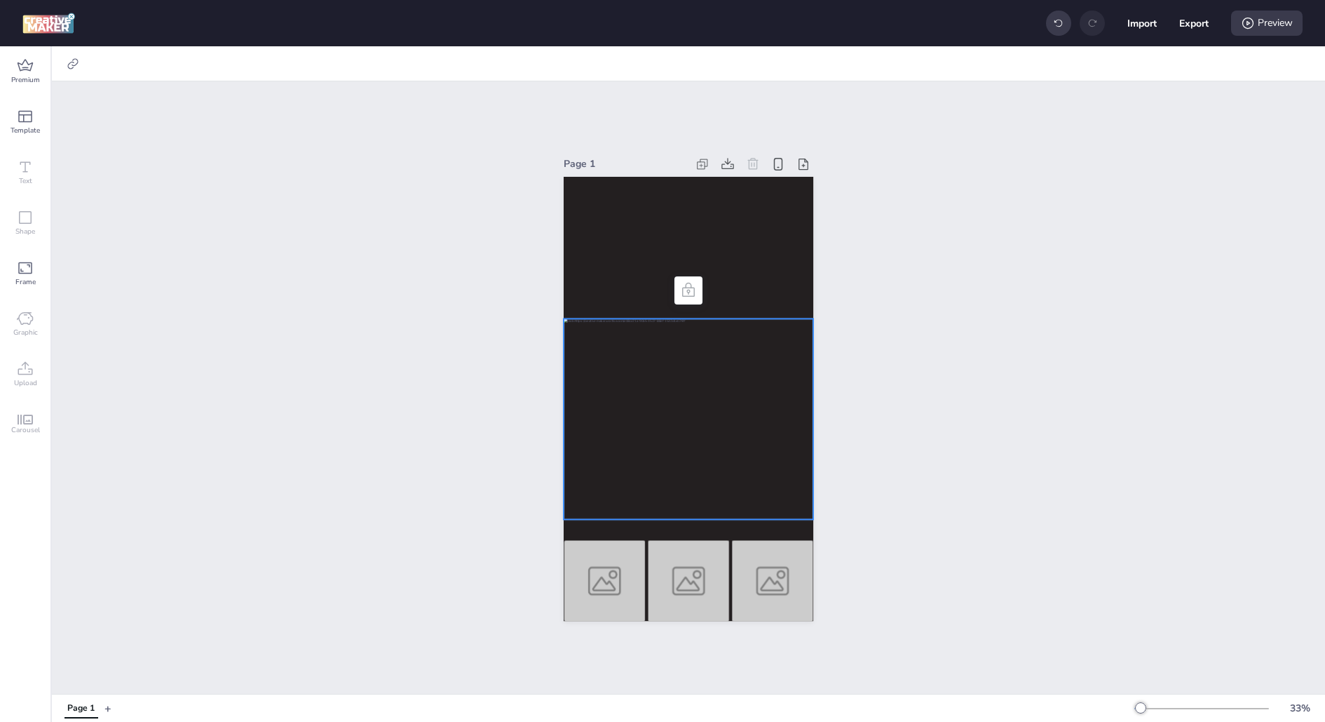
click at [665, 361] on div at bounding box center [689, 418] width 250 height 201
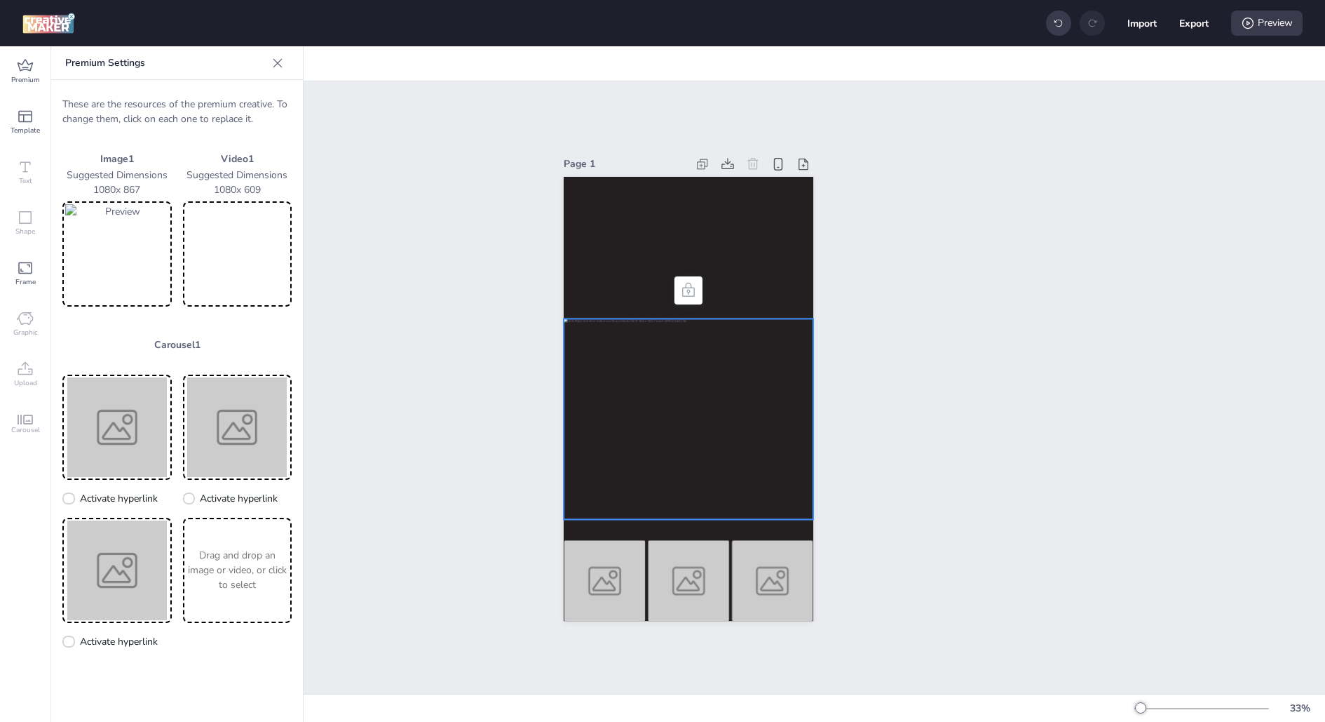
click at [200, 349] on p "Carousel 1" at bounding box center [176, 344] width 229 height 15
click at [626, 611] on img at bounding box center [605, 580] width 82 height 81
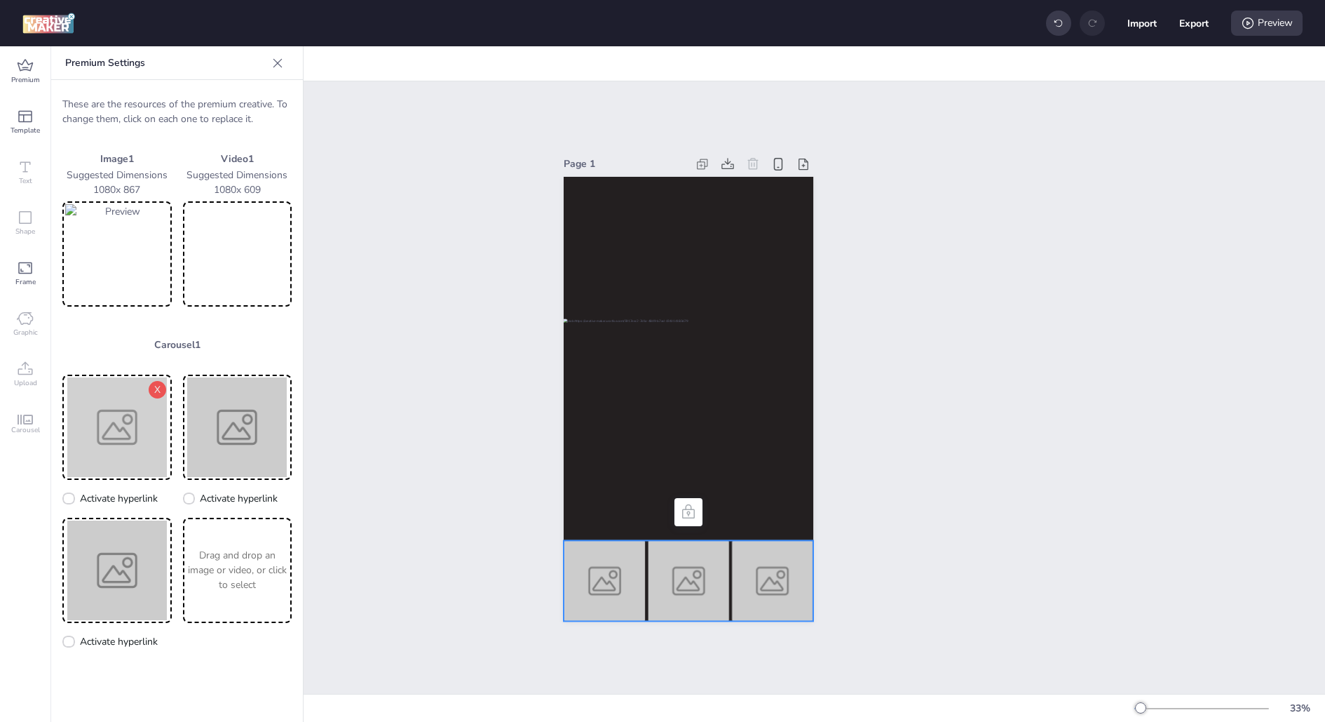
click at [118, 442] on img at bounding box center [117, 427] width 104 height 100
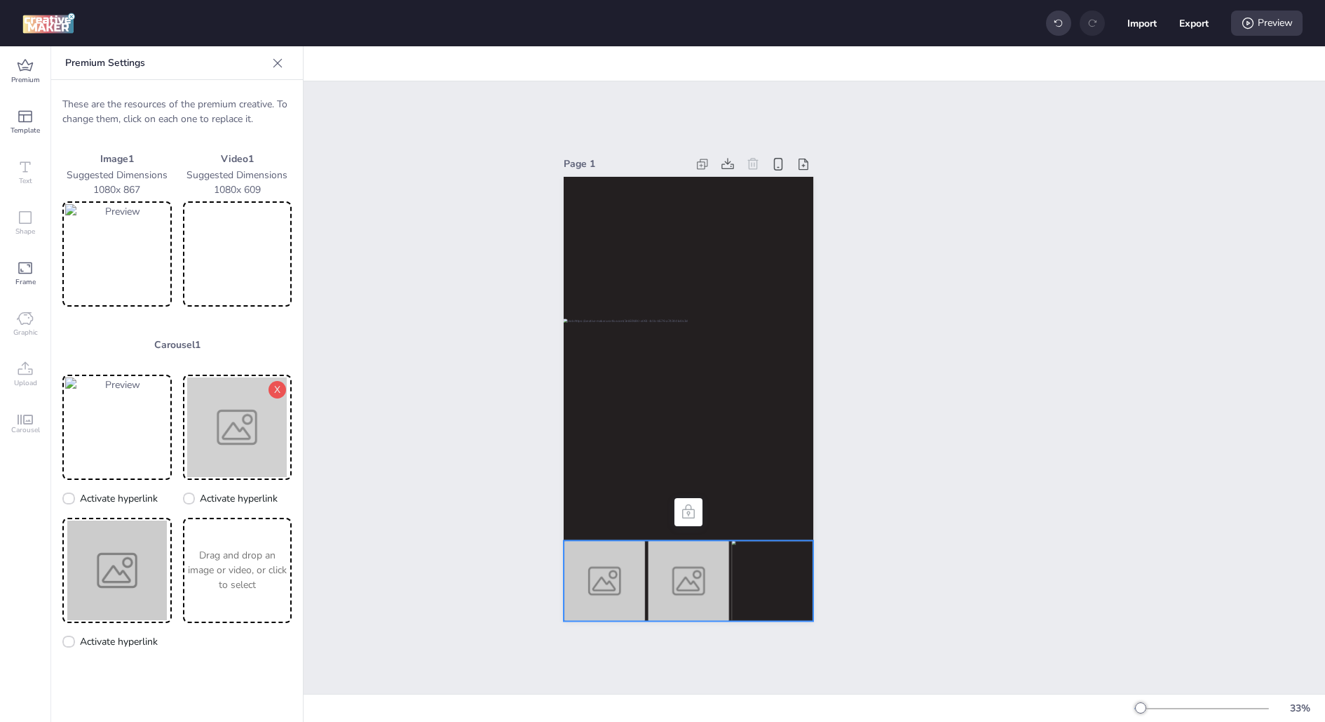
click at [265, 403] on img at bounding box center [238, 427] width 104 height 100
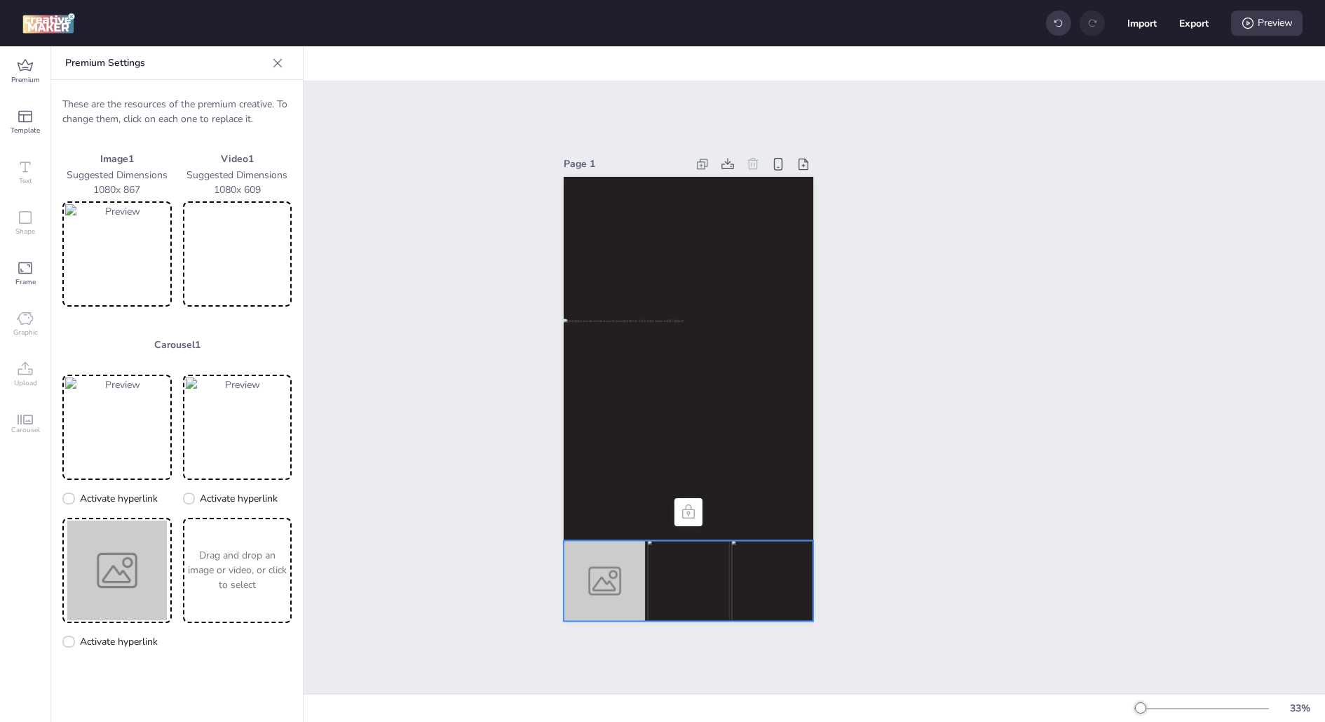
click at [597, 591] on img at bounding box center [605, 580] width 82 height 81
click at [130, 560] on img at bounding box center [117, 570] width 104 height 100
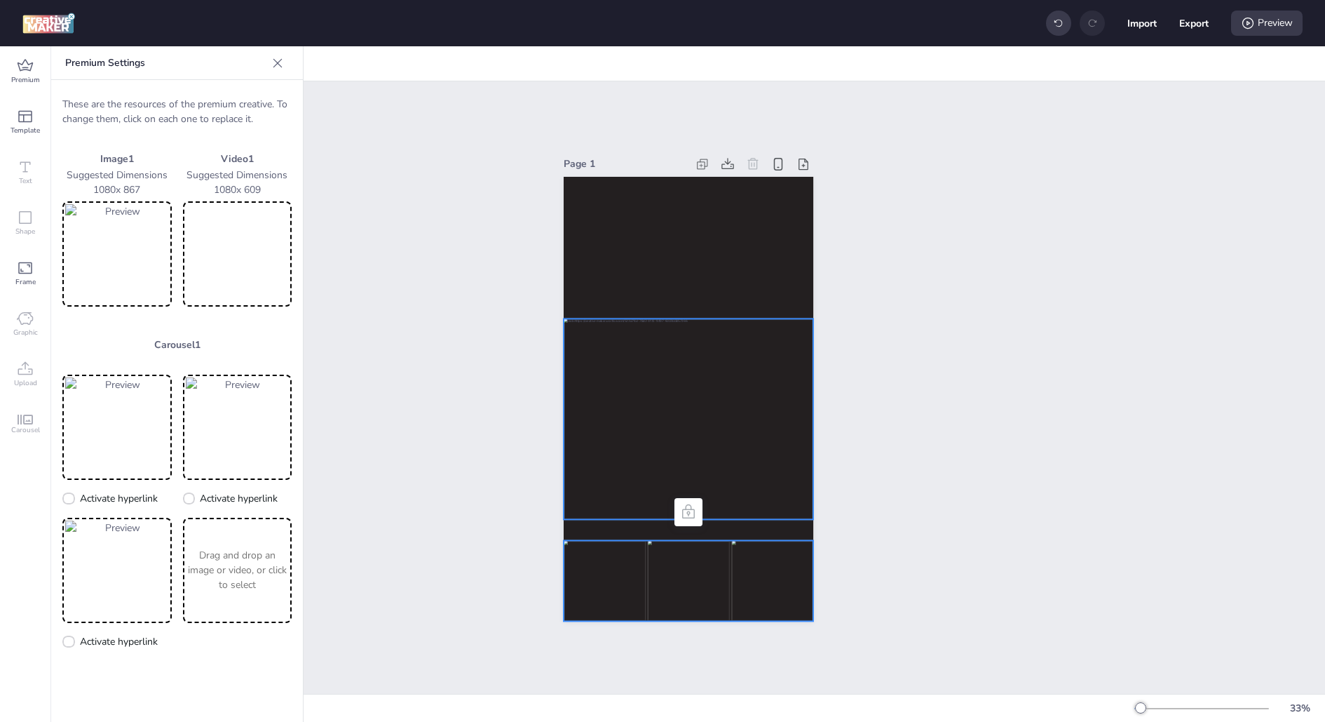
click at [671, 432] on div at bounding box center [689, 418] width 250 height 201
click at [480, 421] on div "Page 1" at bounding box center [688, 387] width 1273 height 612
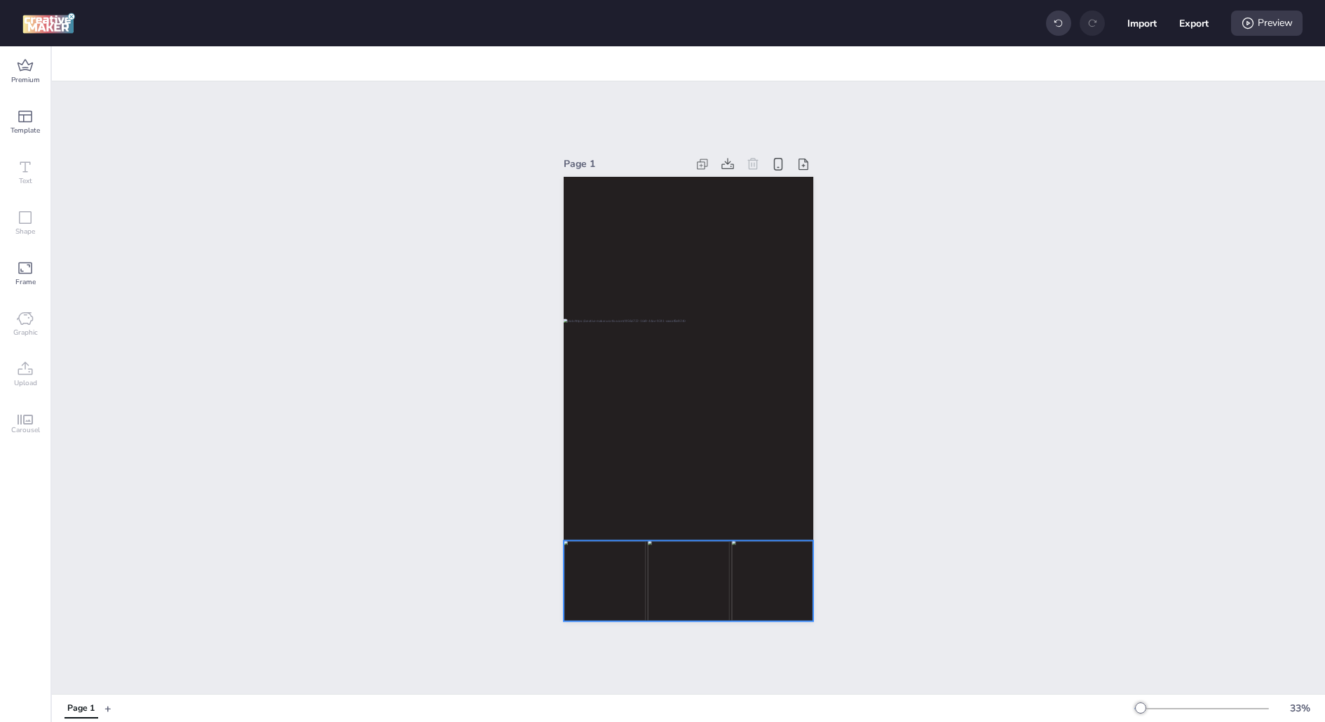
click at [641, 568] on img at bounding box center [605, 580] width 82 height 81
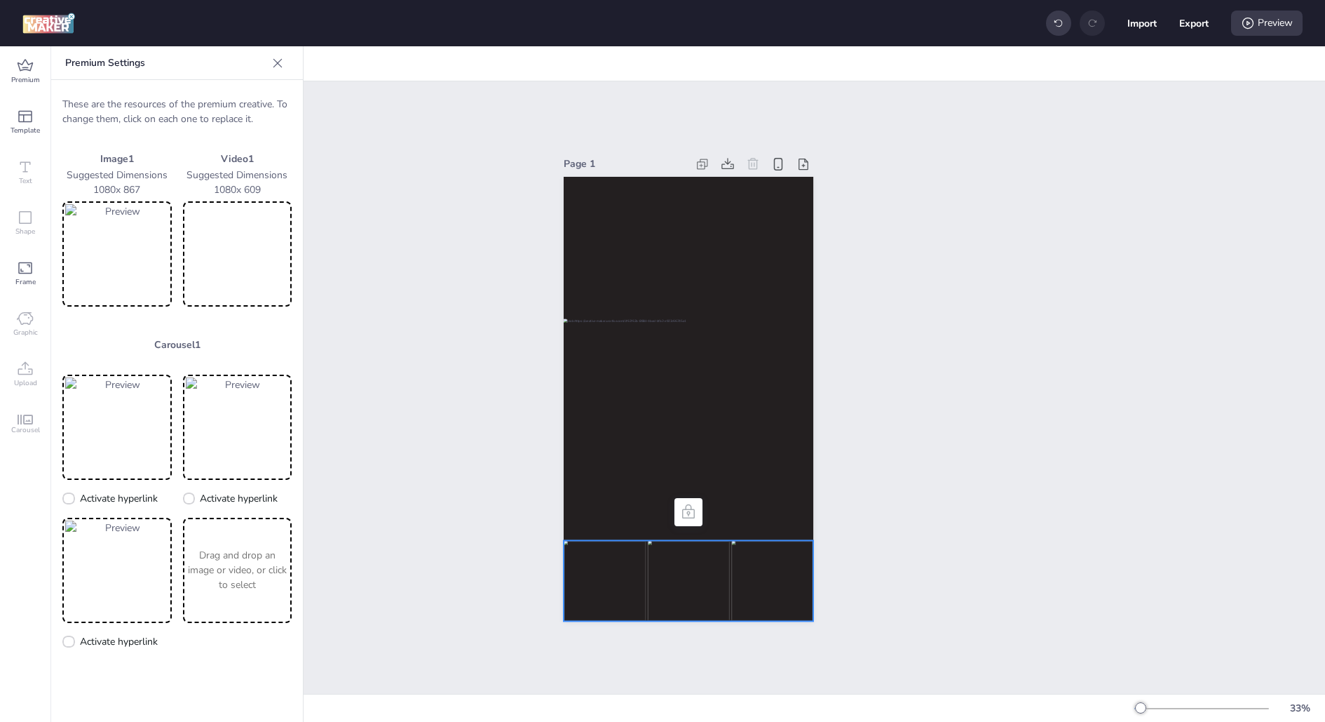
click at [628, 569] on img at bounding box center [605, 580] width 82 height 81
click at [217, 601] on div "Drag and drop an image or video, or click to select" at bounding box center [237, 570] width 109 height 105
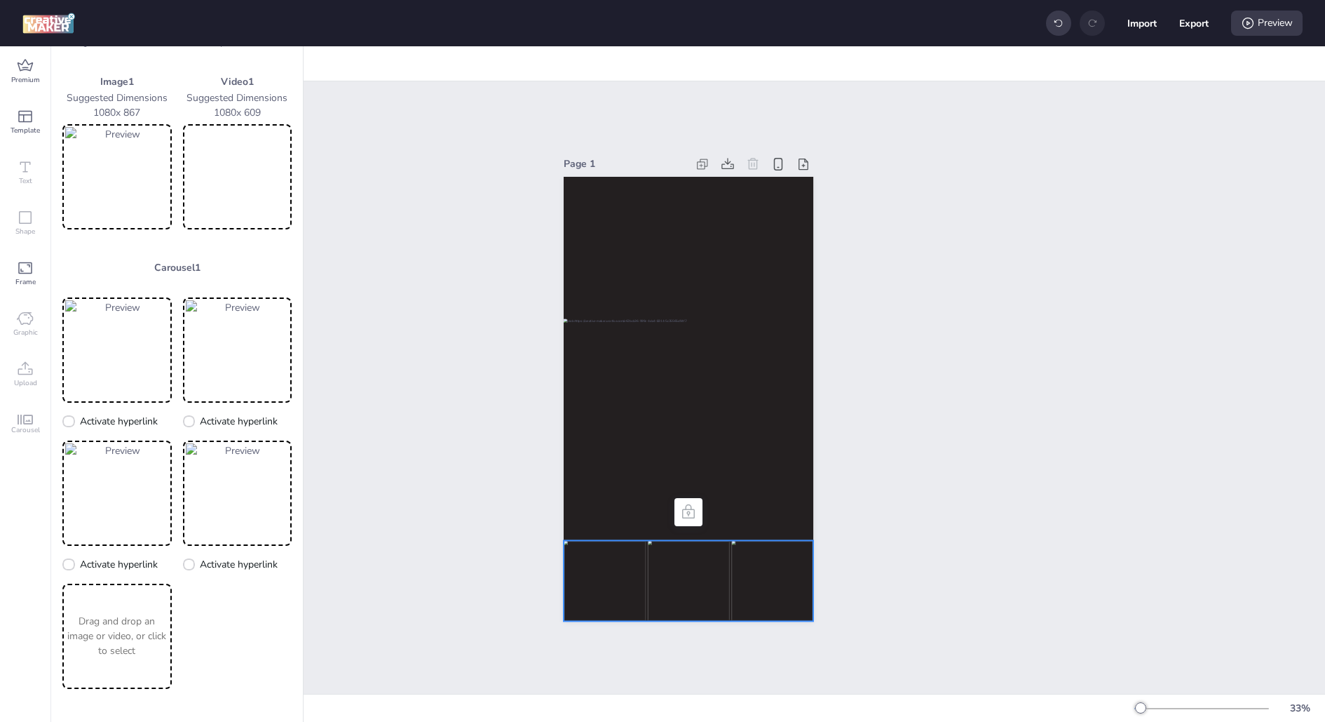
click at [137, 628] on p "Drag and drop an image or video, or click to select" at bounding box center [117, 636] width 104 height 44
click at [255, 623] on p "Drag and drop an image or video, or click to select" at bounding box center [238, 636] width 104 height 44
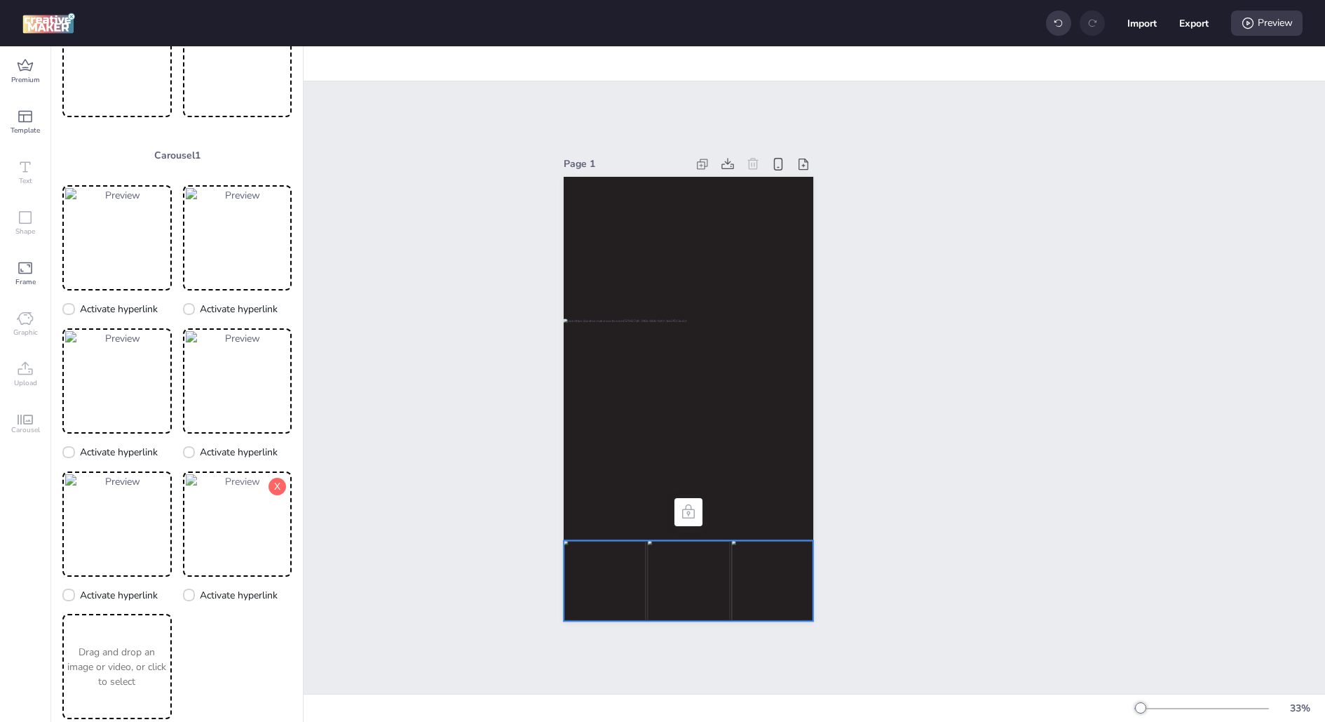
scroll to position [220, 0]
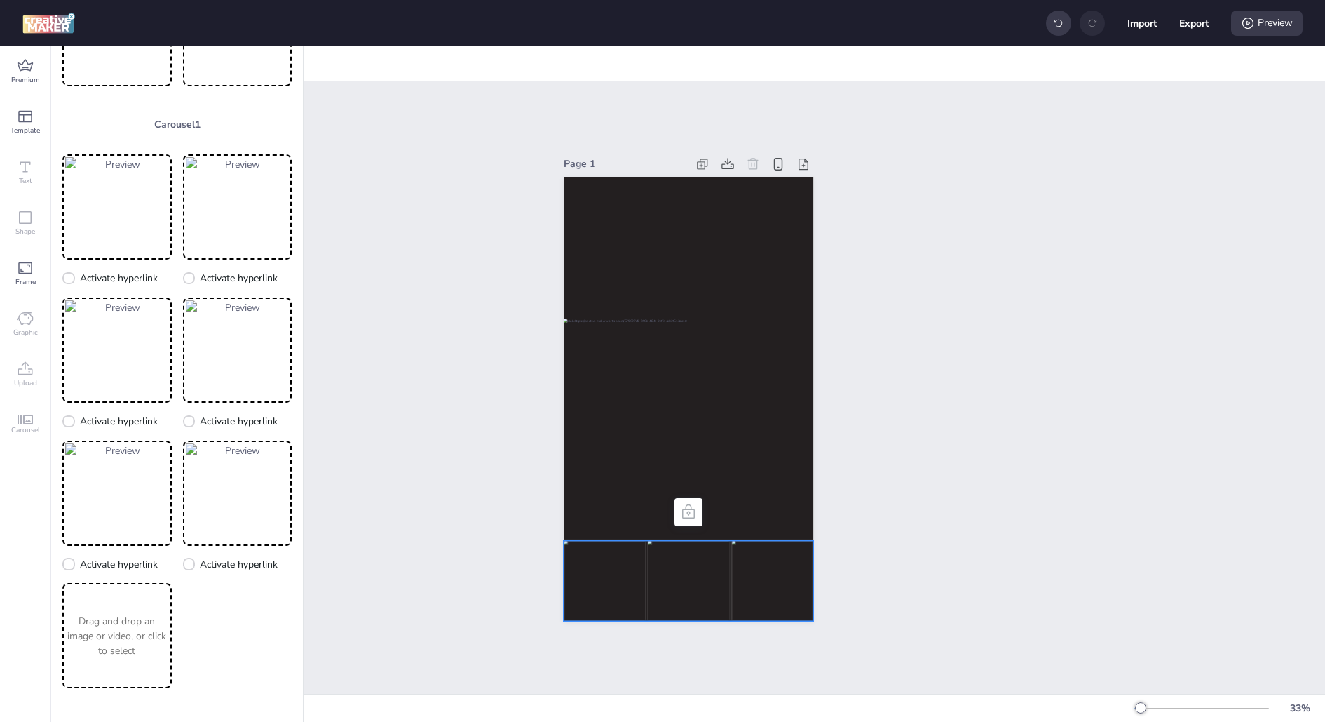
click at [93, 659] on div "Drag and drop an image or video, or click to select" at bounding box center [116, 635] width 109 height 105
click at [215, 633] on p "Drag and drop an image or video, or click to select" at bounding box center [238, 636] width 104 height 44
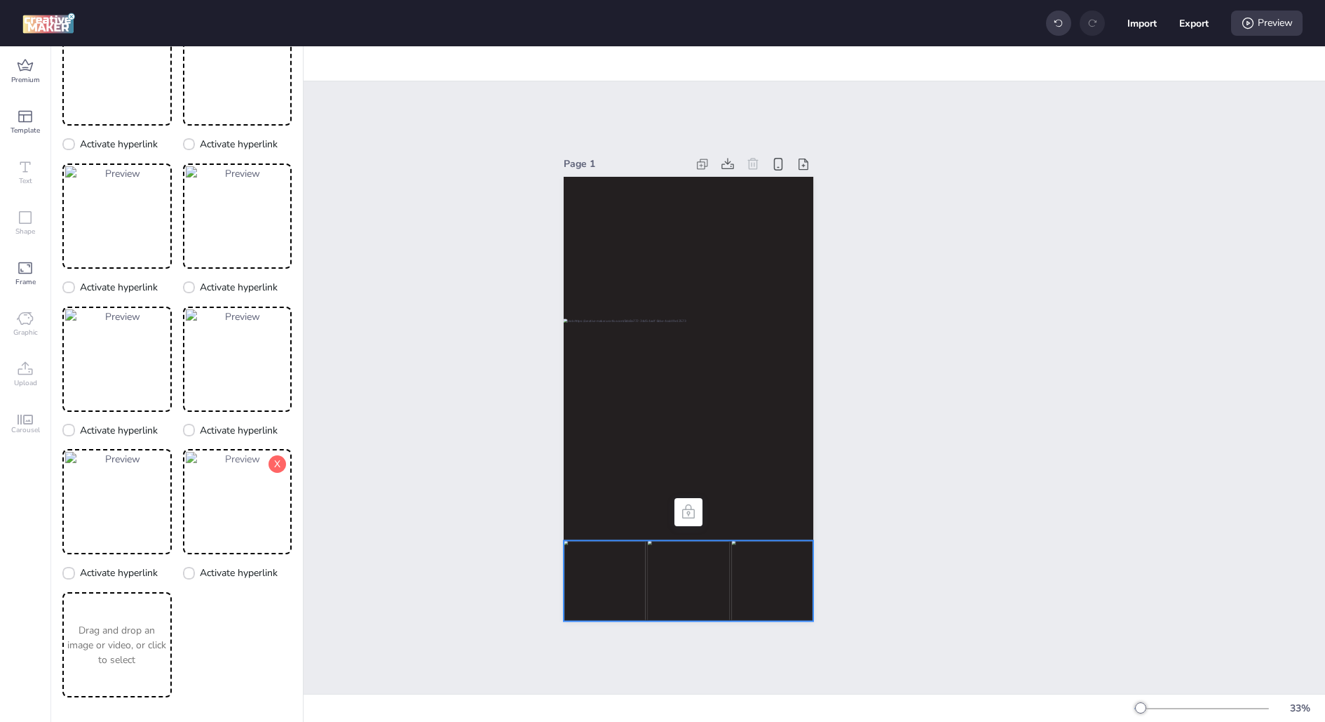
scroll to position [363, 0]
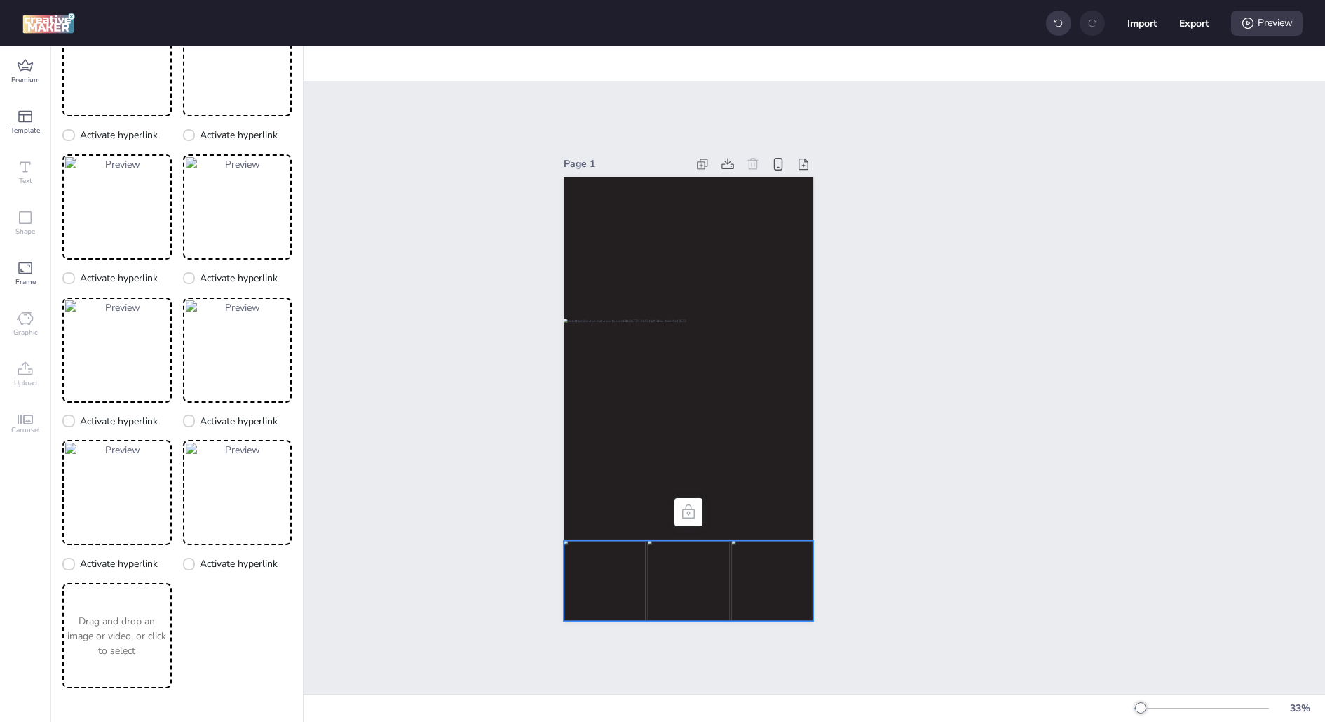
click at [119, 648] on p "Drag and drop an image or video, or click to select" at bounding box center [117, 636] width 104 height 44
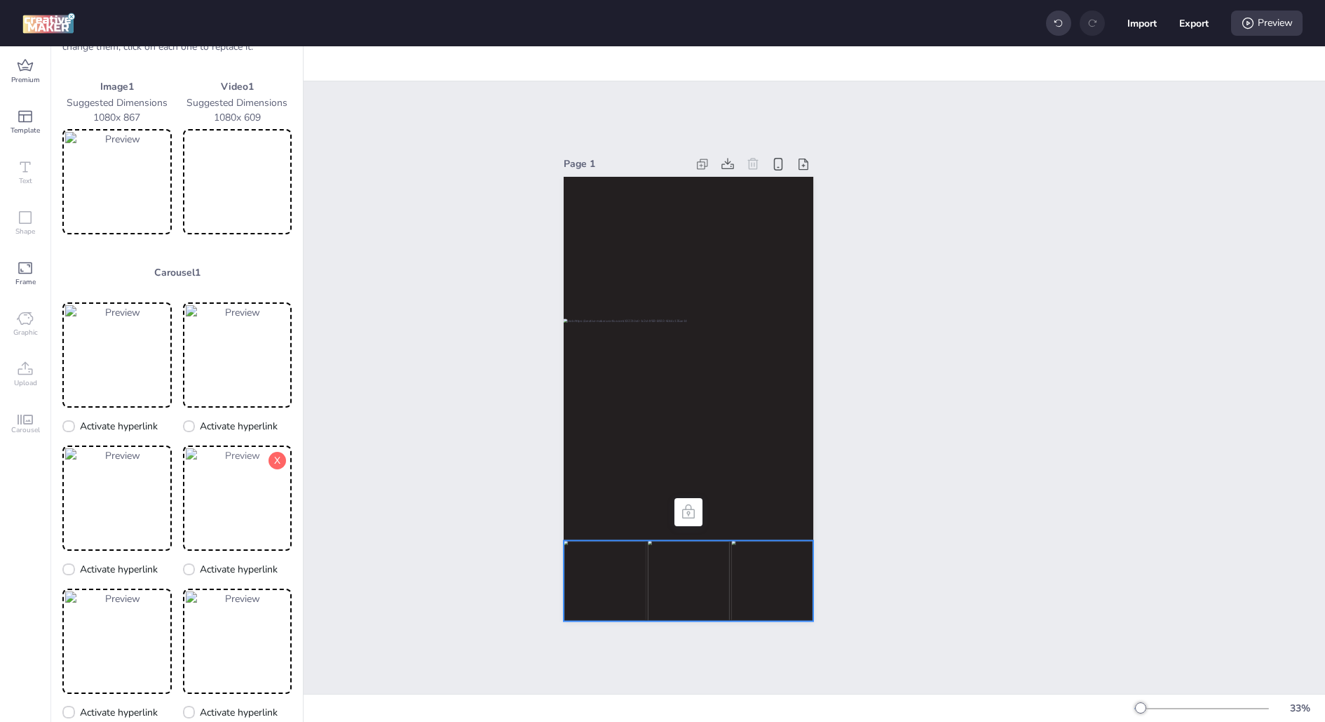
scroll to position [74, 0]
click at [271, 454] on button "X" at bounding box center [278, 458] width 18 height 18
click at [0, 0] on button "X" at bounding box center [0, 0] width 0 height 0
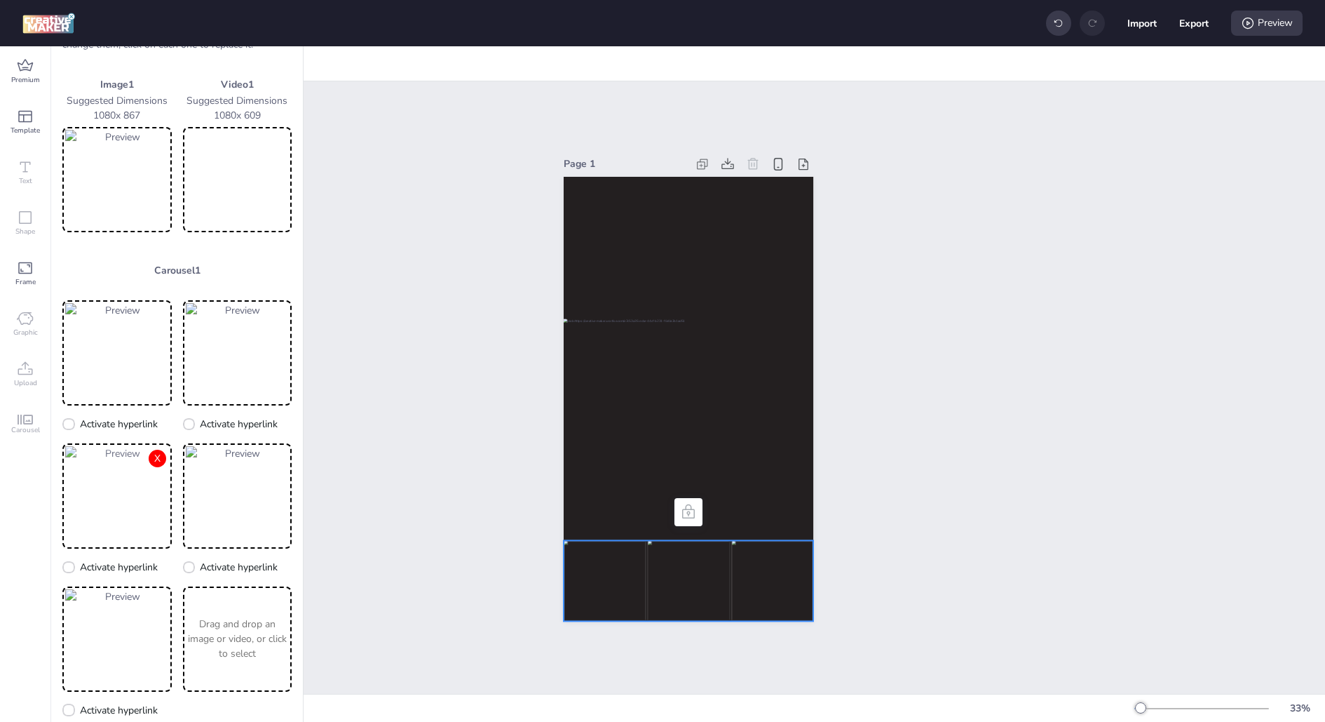
click at [155, 452] on button "X" at bounding box center [158, 458] width 18 height 18
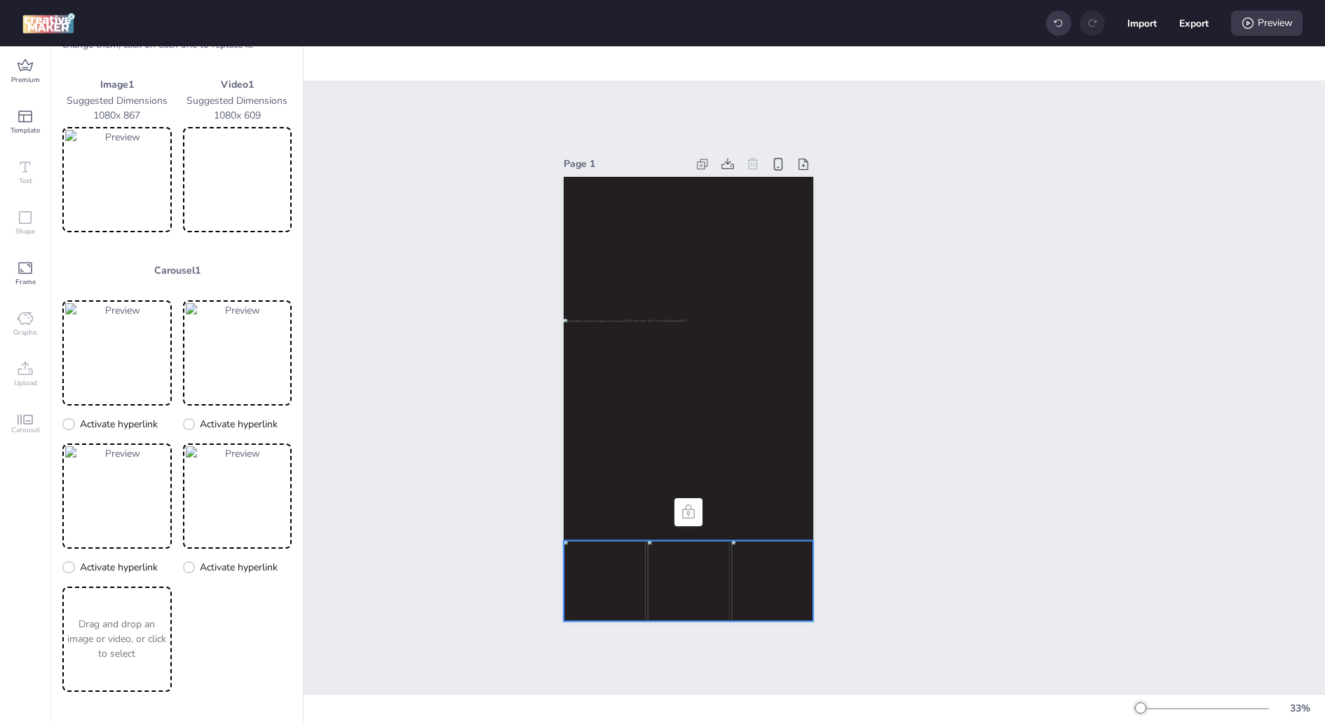
click at [0, 0] on button "X" at bounding box center [0, 0] width 0 height 0
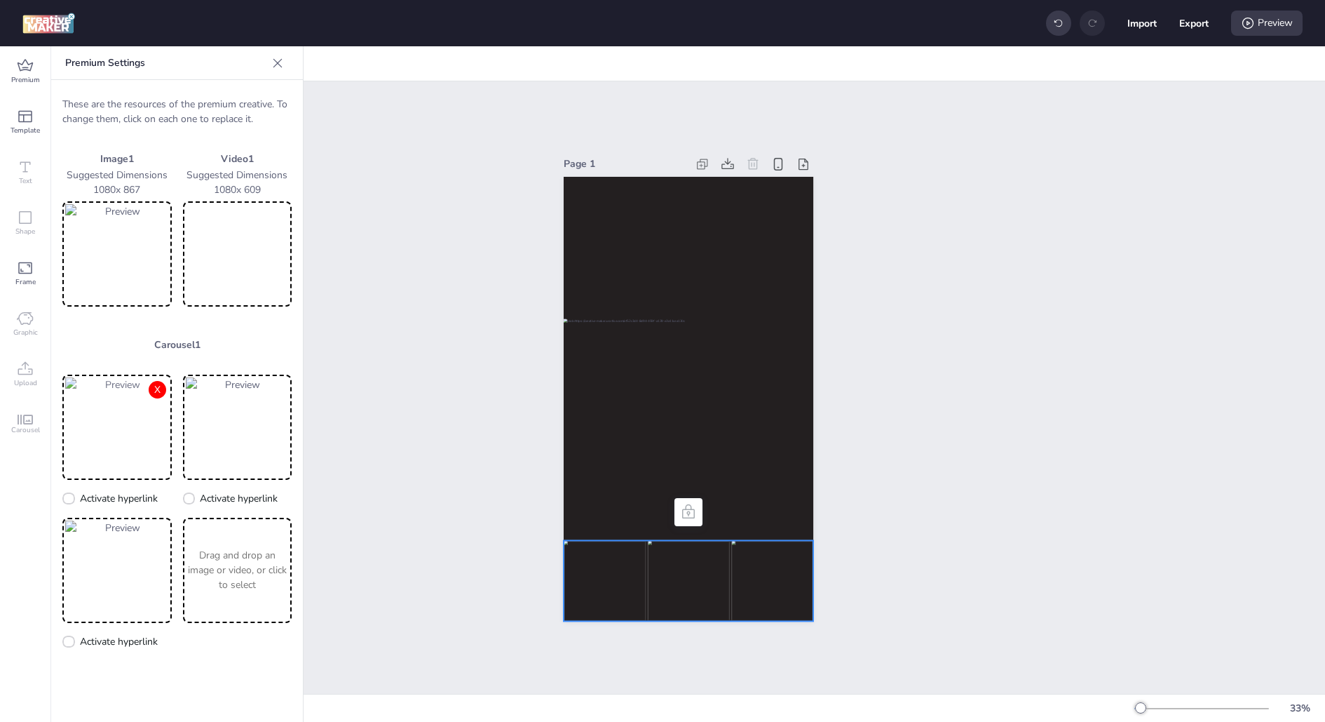
click at [157, 390] on button "X" at bounding box center [158, 390] width 18 height 18
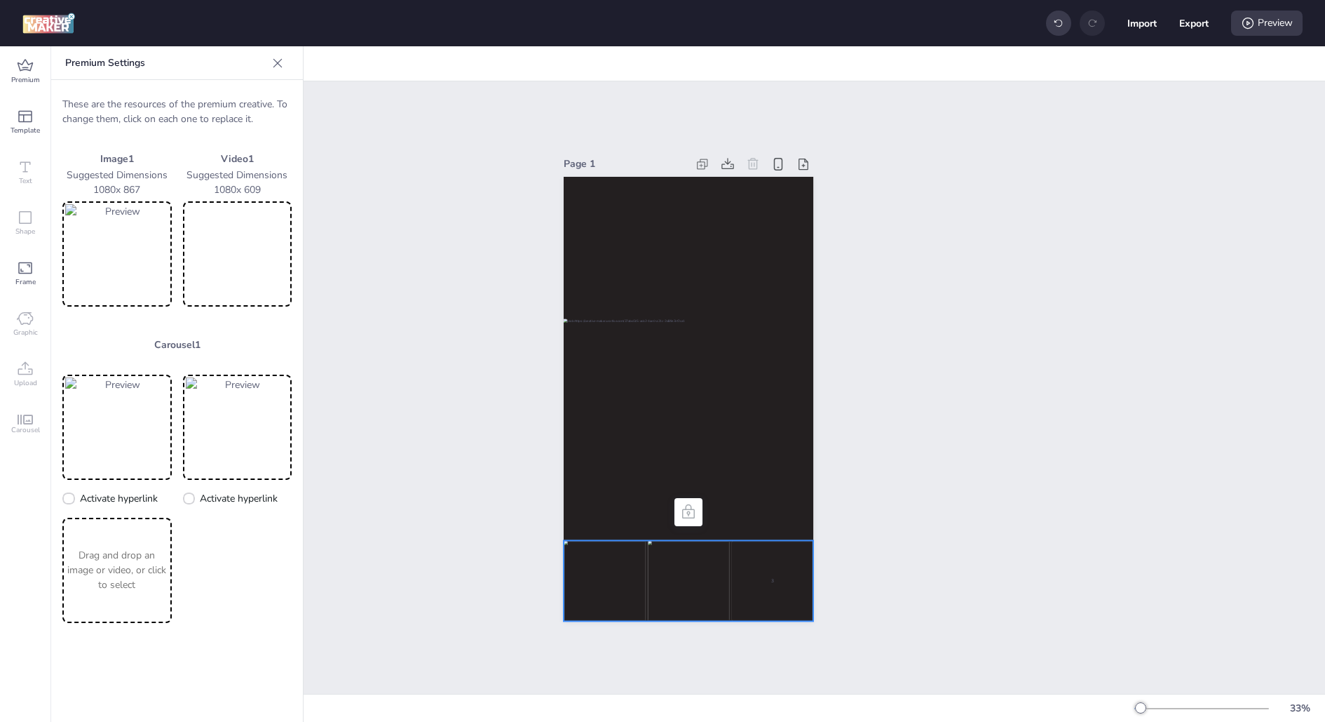
click at [0, 0] on button "X" at bounding box center [0, 0] width 0 height 0
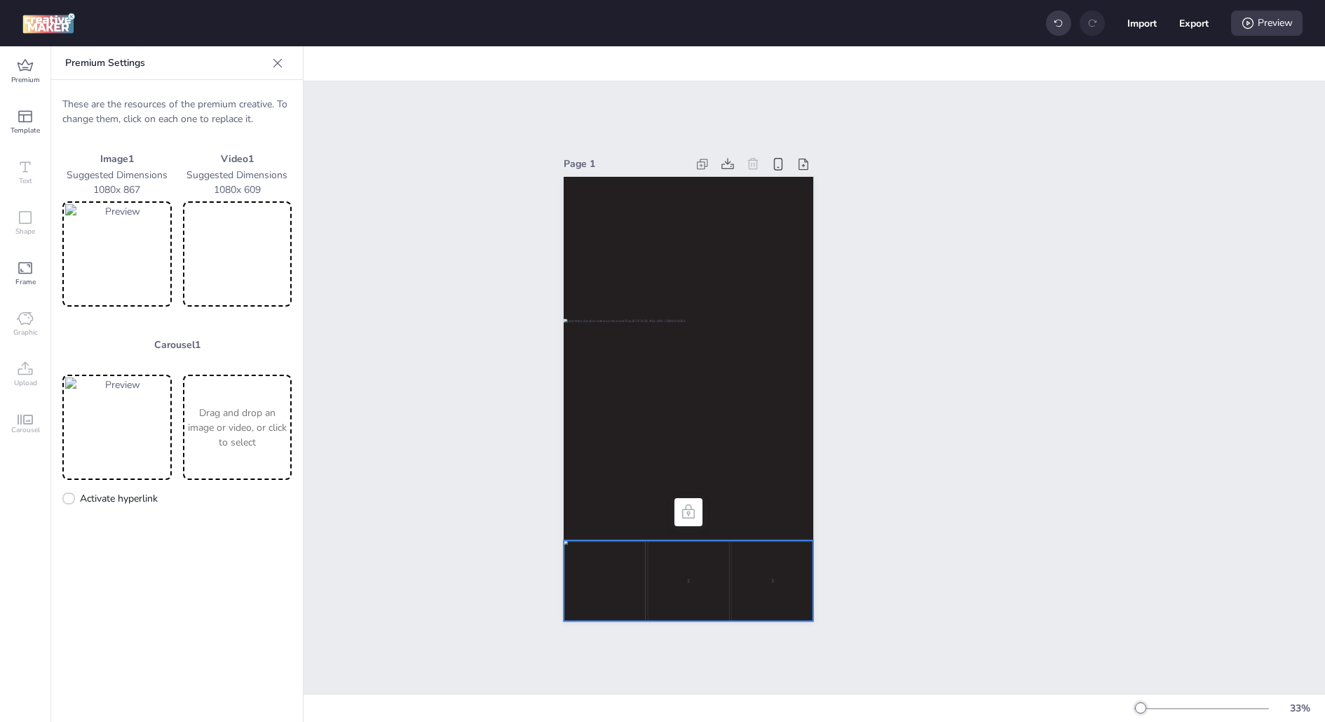
click at [0, 0] on button "X" at bounding box center [0, 0] width 0 height 0
